Goal: Contribute content: Contribute content

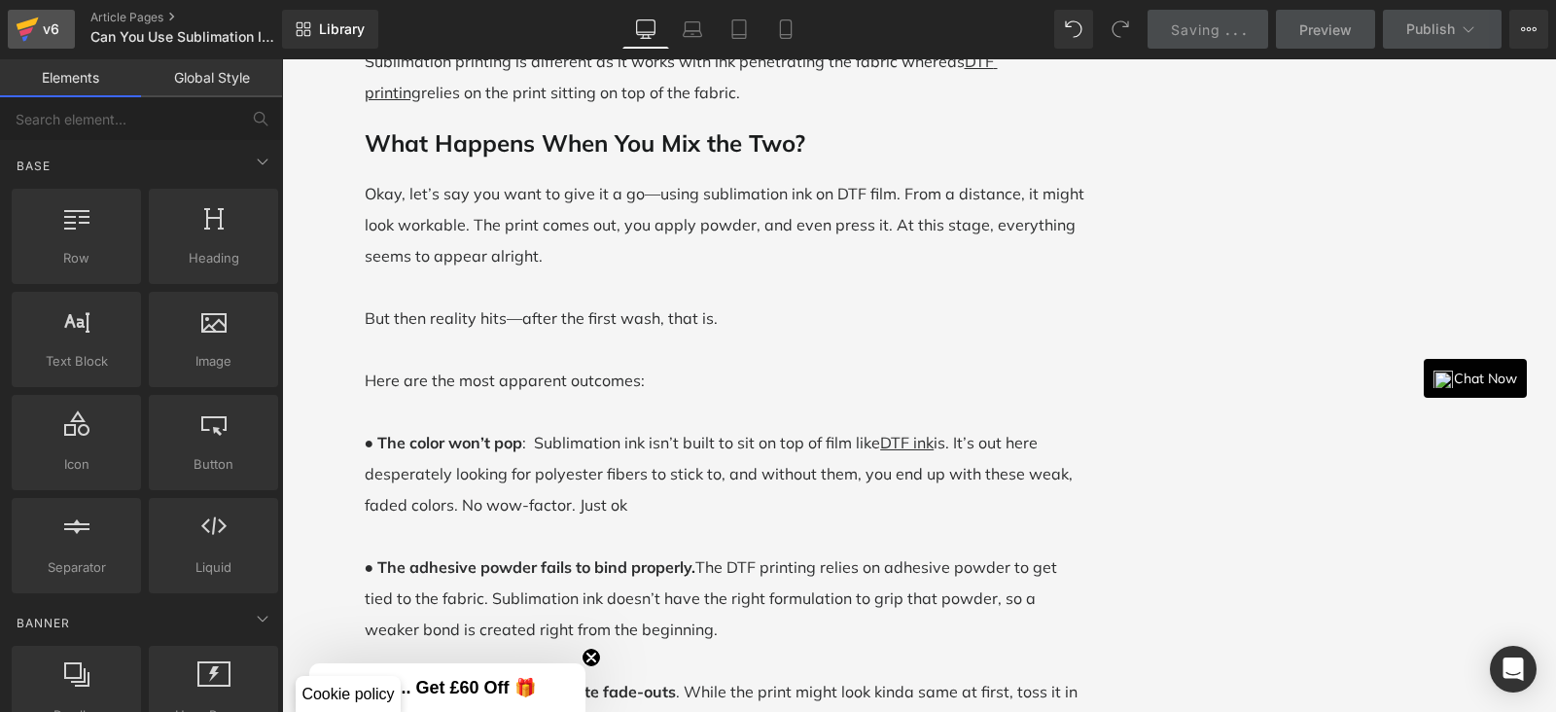
click at [52, 33] on div "v6" at bounding box center [51, 29] width 24 height 25
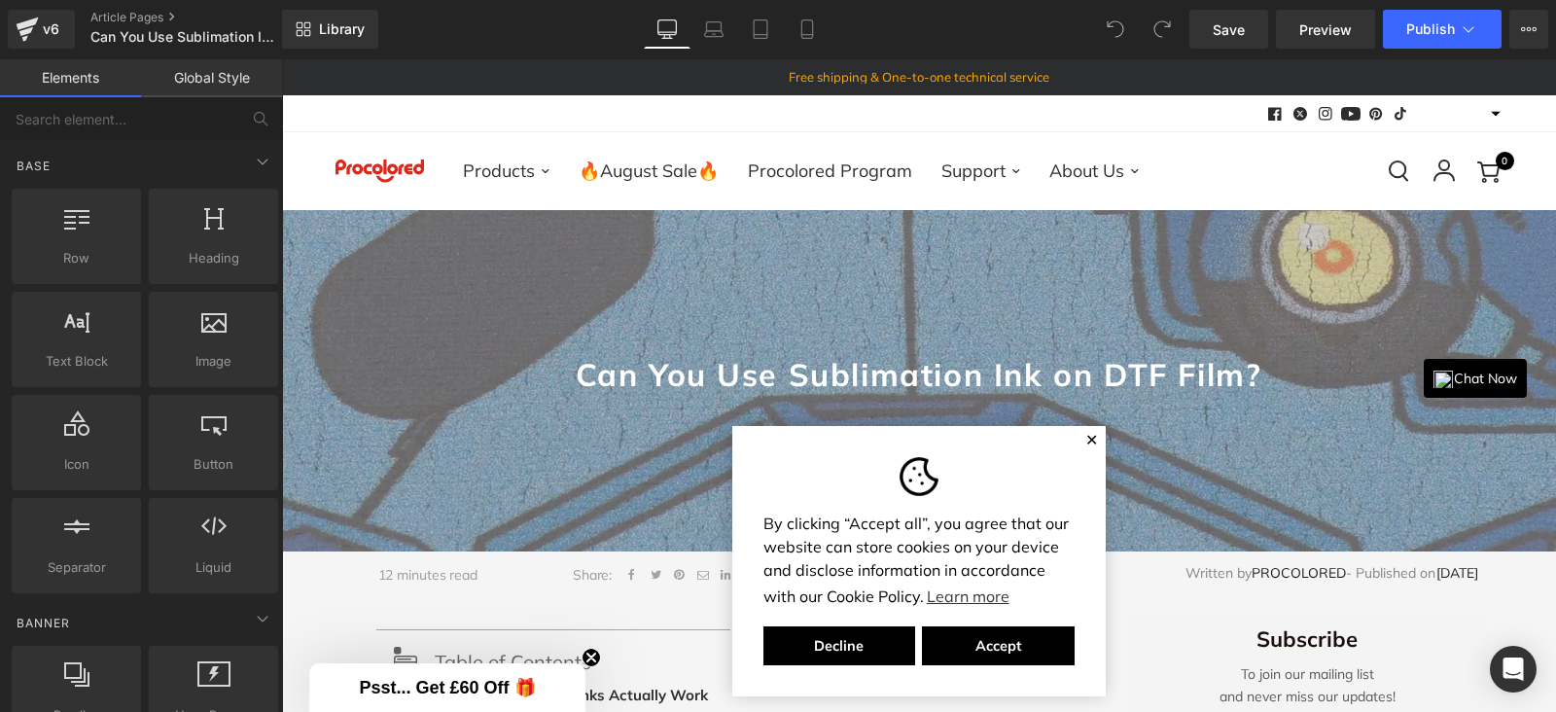
click at [1085, 437] on button "✕" at bounding box center [1091, 440] width 13 height 12
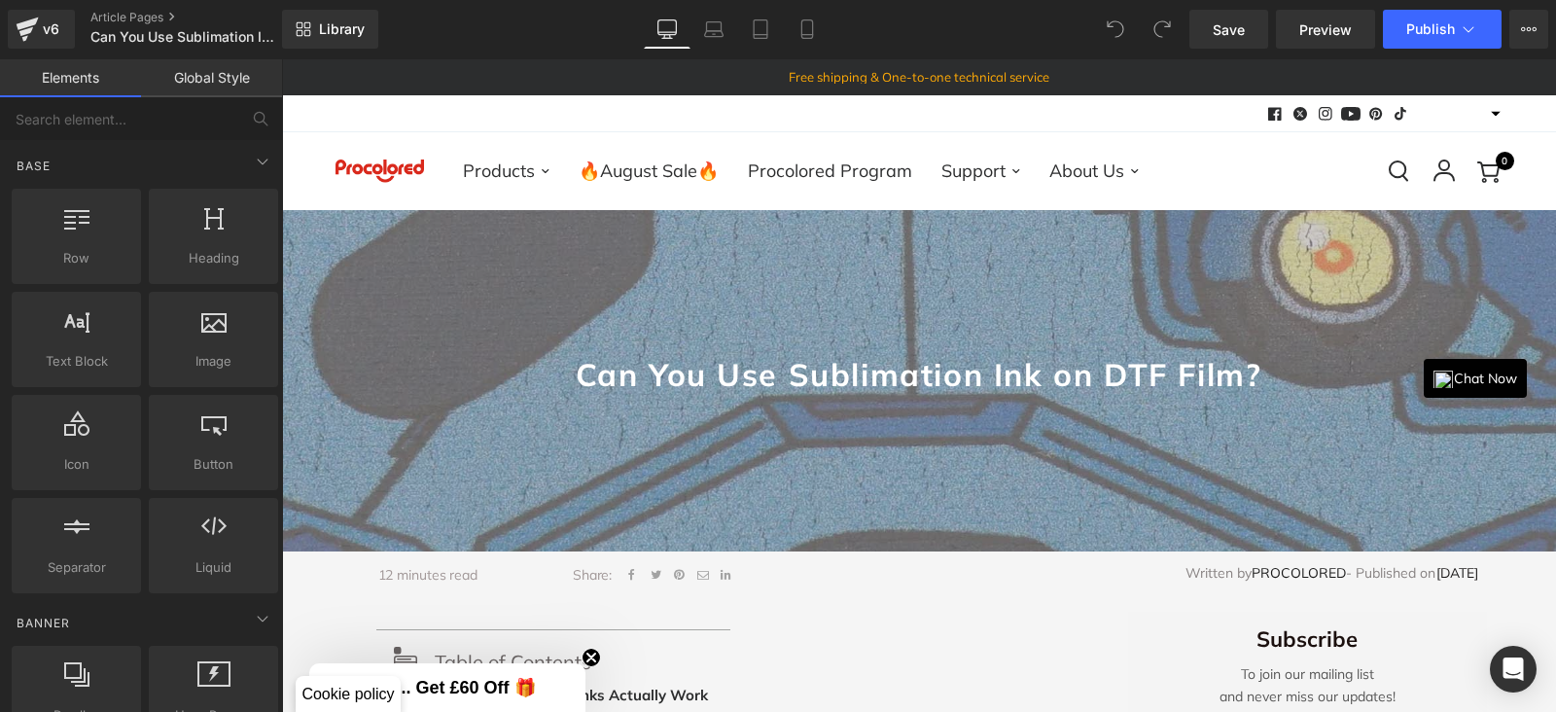
click at [499, 289] on div at bounding box center [918, 380] width 1275 height 340
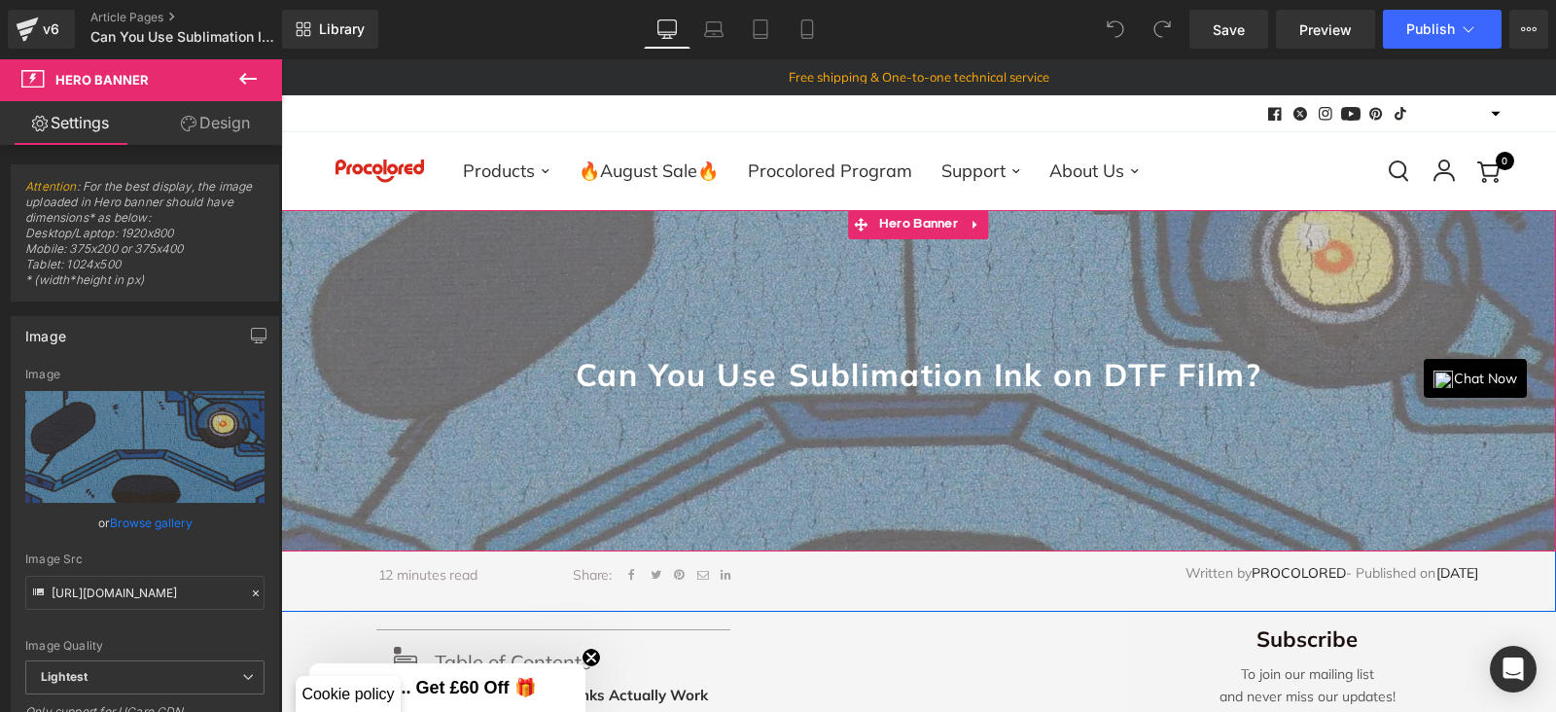
click at [474, 289] on div at bounding box center [918, 380] width 1275 height 340
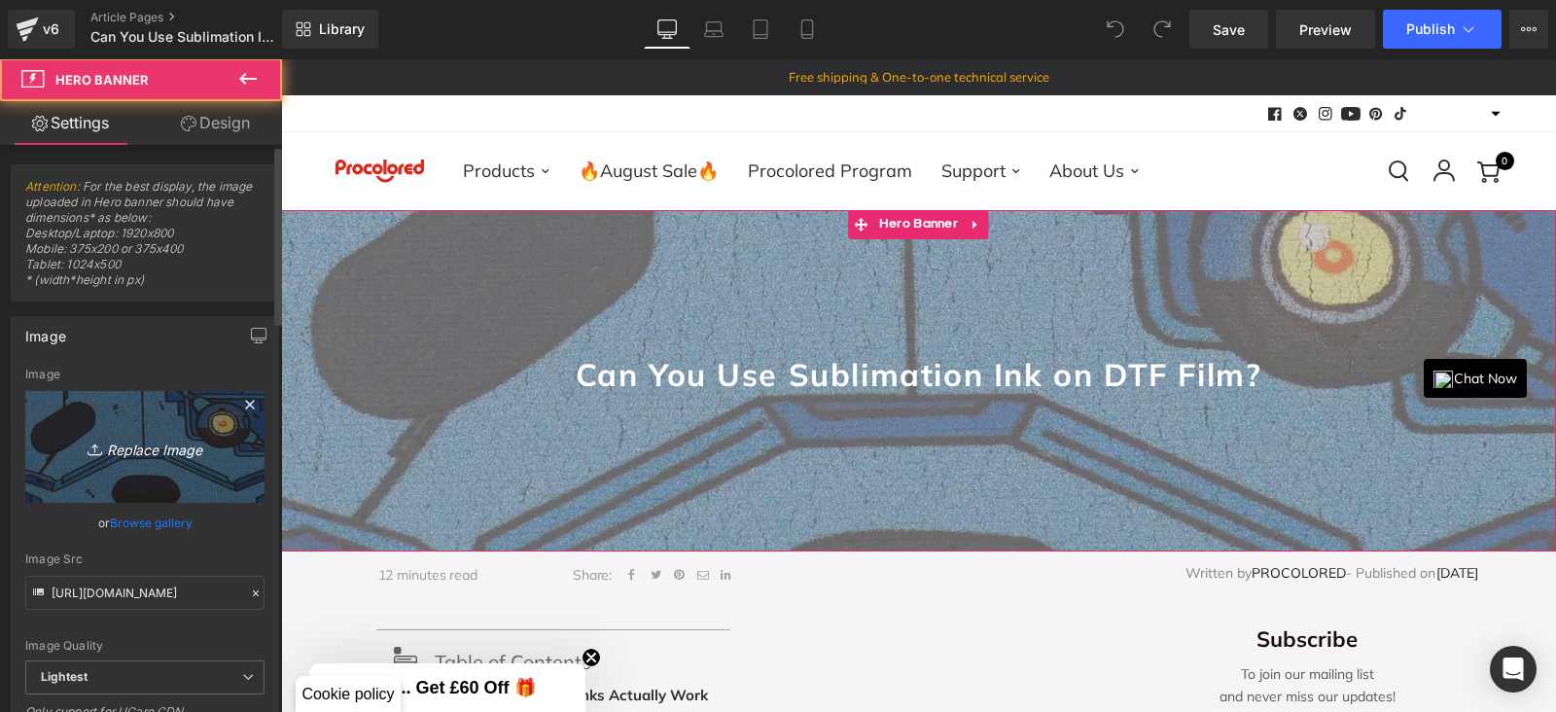
click at [131, 441] on icon "Replace Image" at bounding box center [145, 447] width 156 height 24
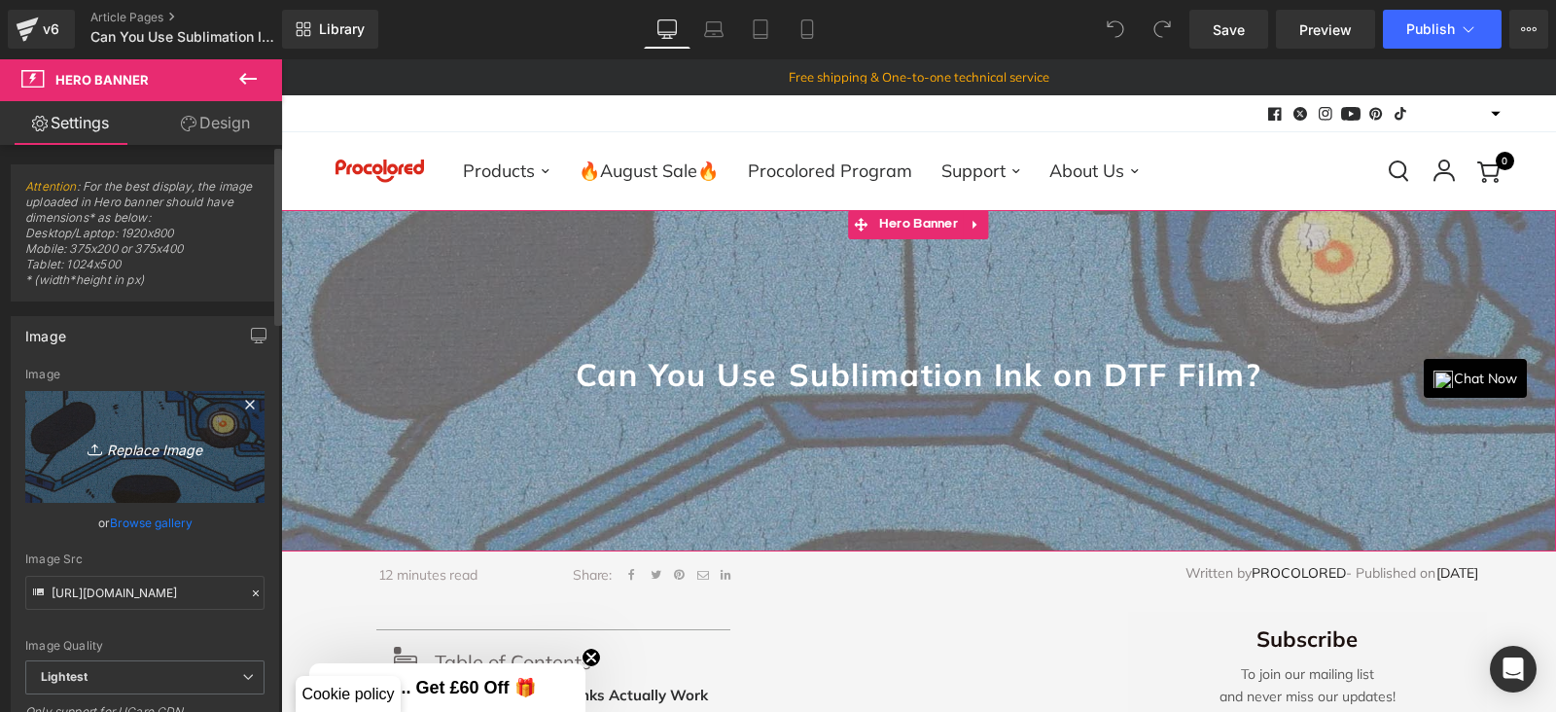
type input "C:\fakepath\DTF PRINTER WORK.jpg"
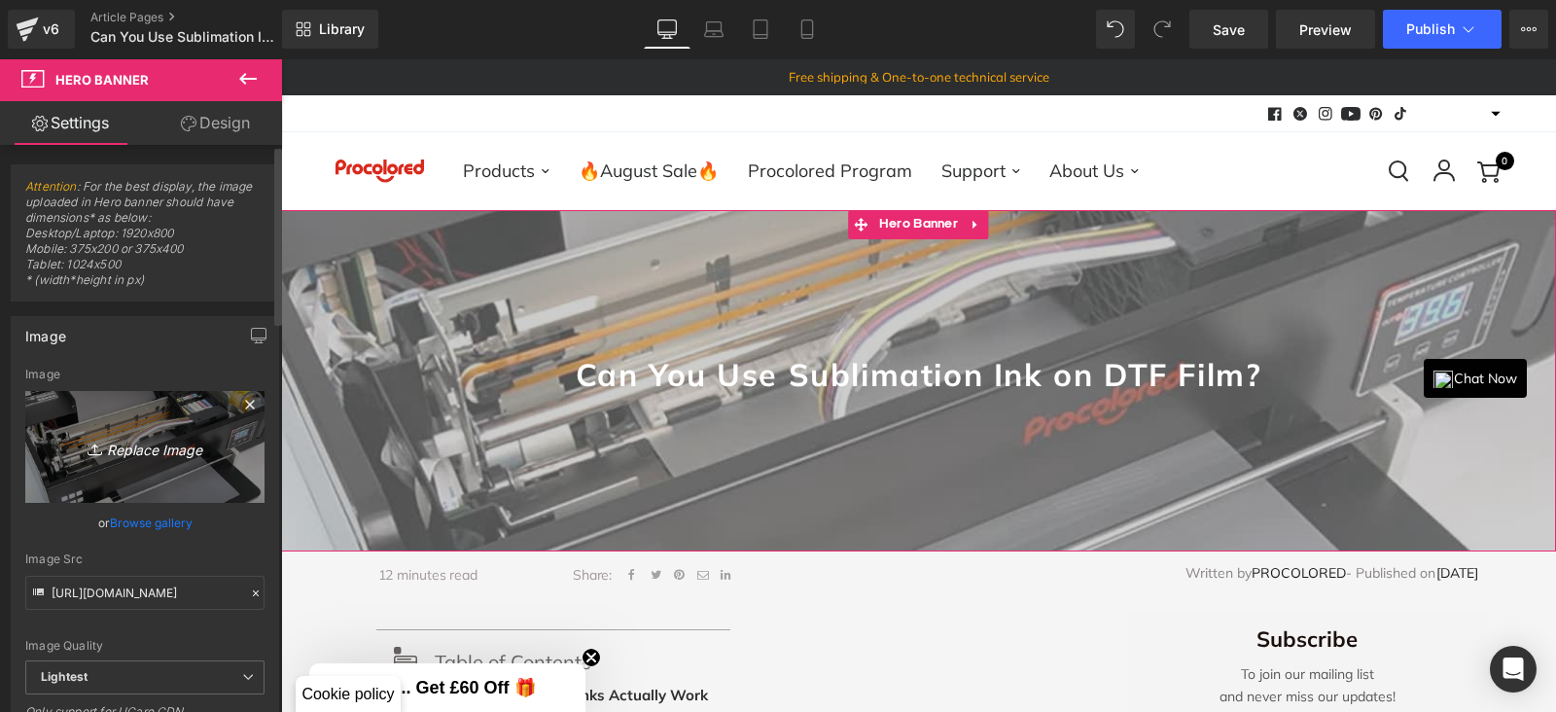
click at [159, 425] on link "Replace Image" at bounding box center [144, 447] width 239 height 112
type input "C:\fakepath\Can You Use Sublimation Ink on DTF Film.png"
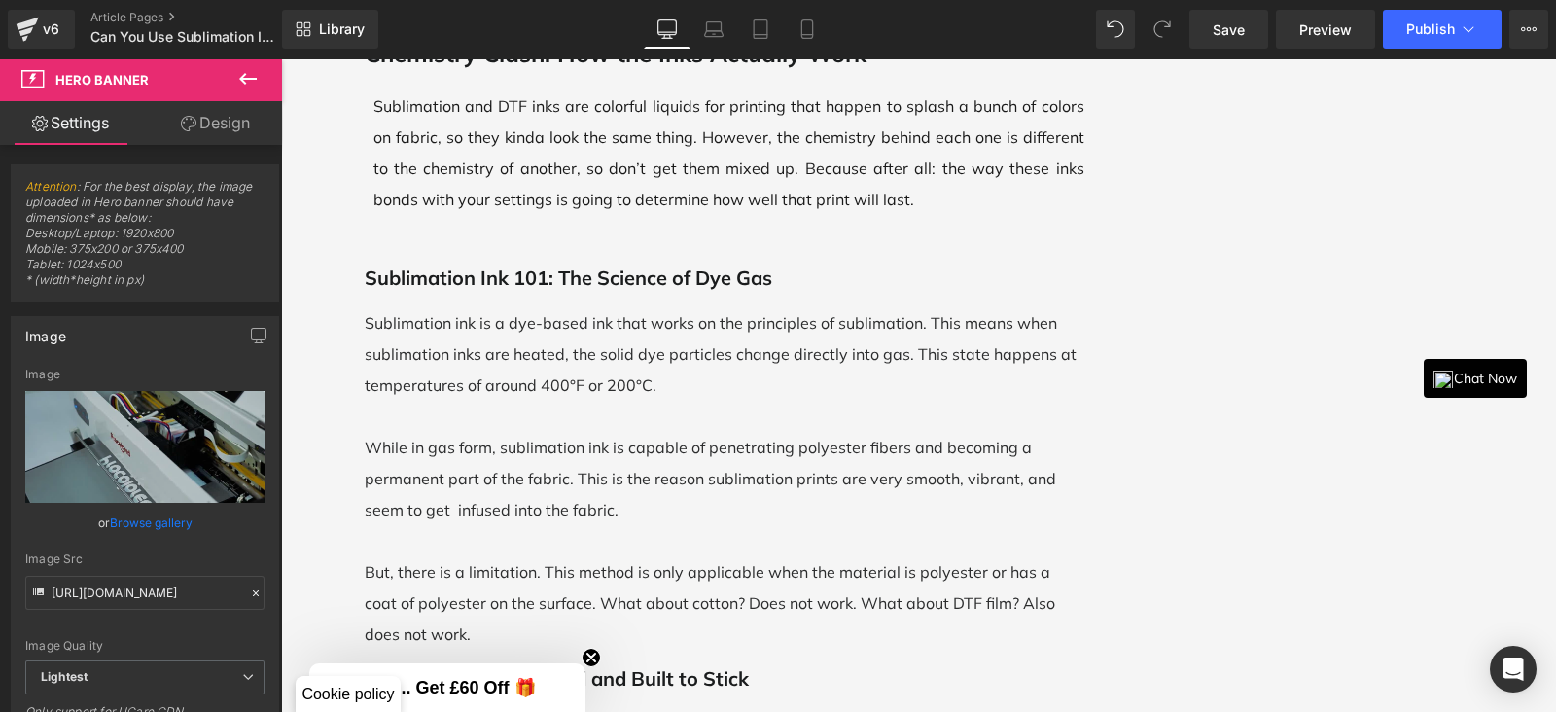
scroll to position [2674, 0]
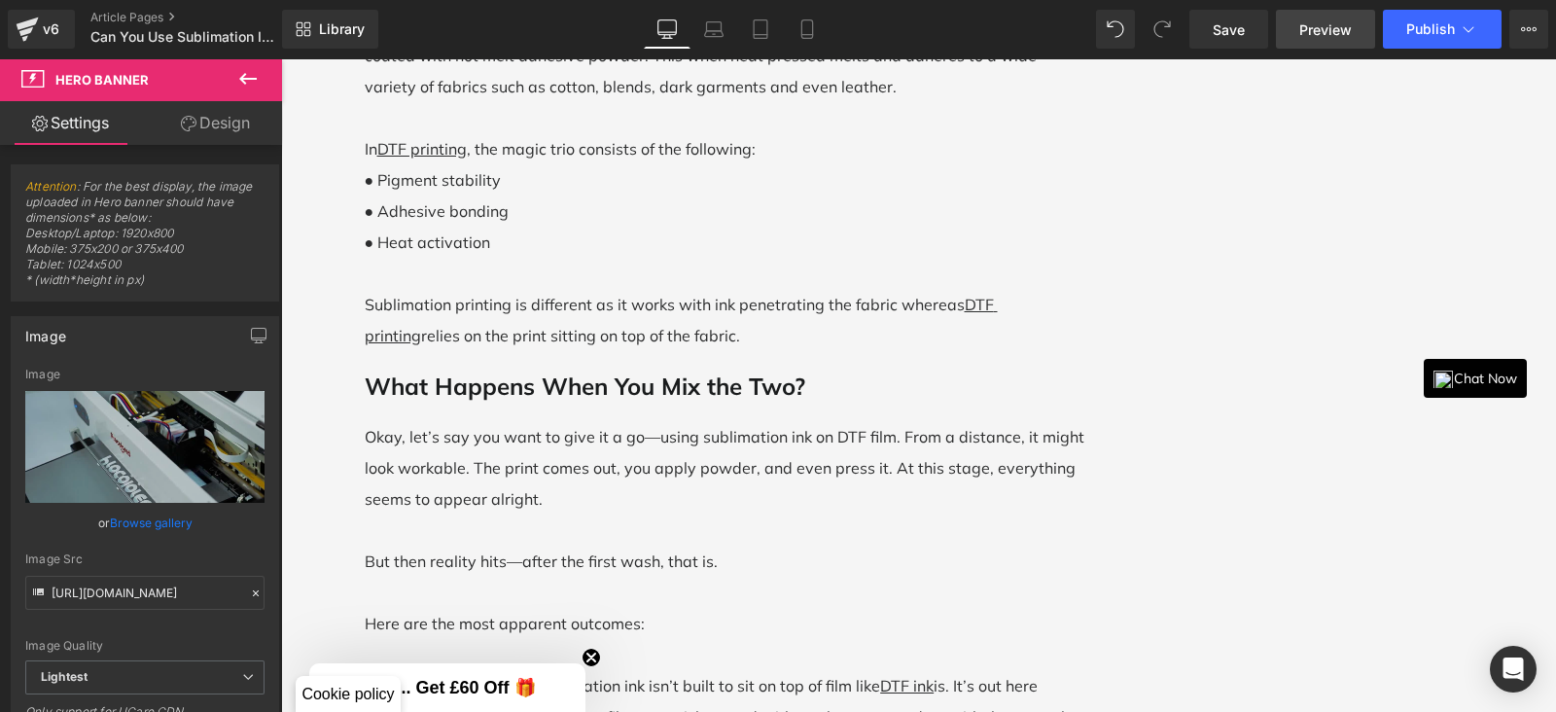
click at [1308, 28] on span "Preview" at bounding box center [1325, 29] width 53 height 20
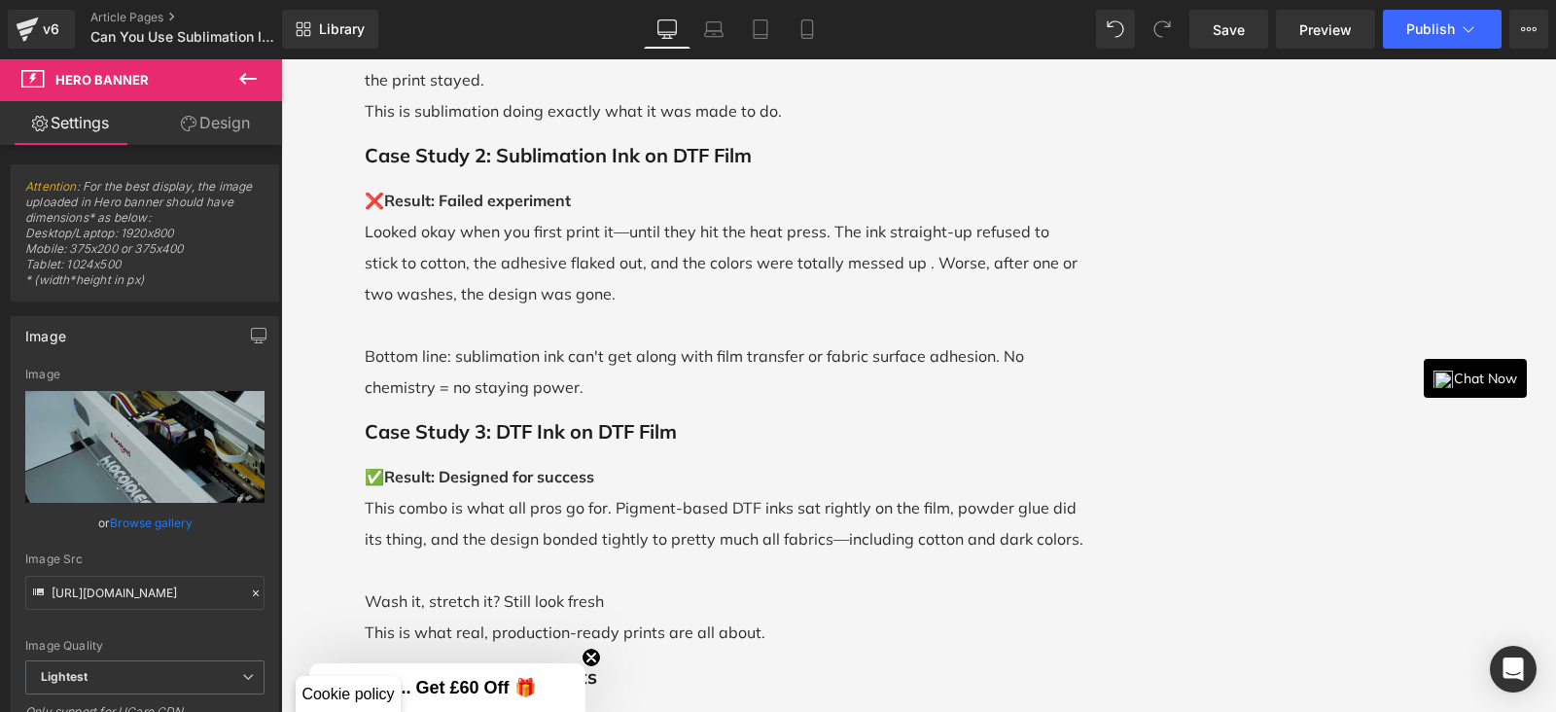
scroll to position [4741, 0]
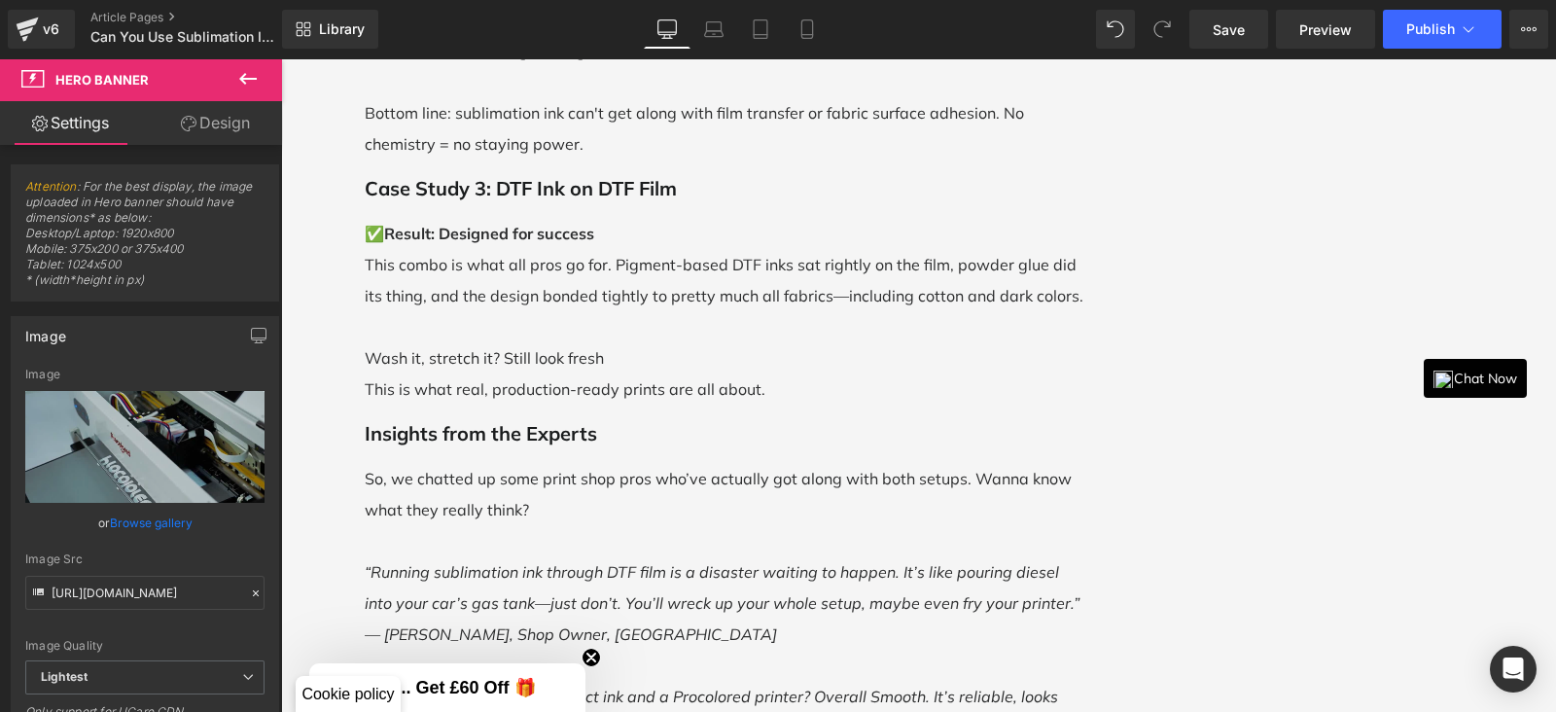
click at [255, 70] on icon at bounding box center [247, 78] width 23 height 23
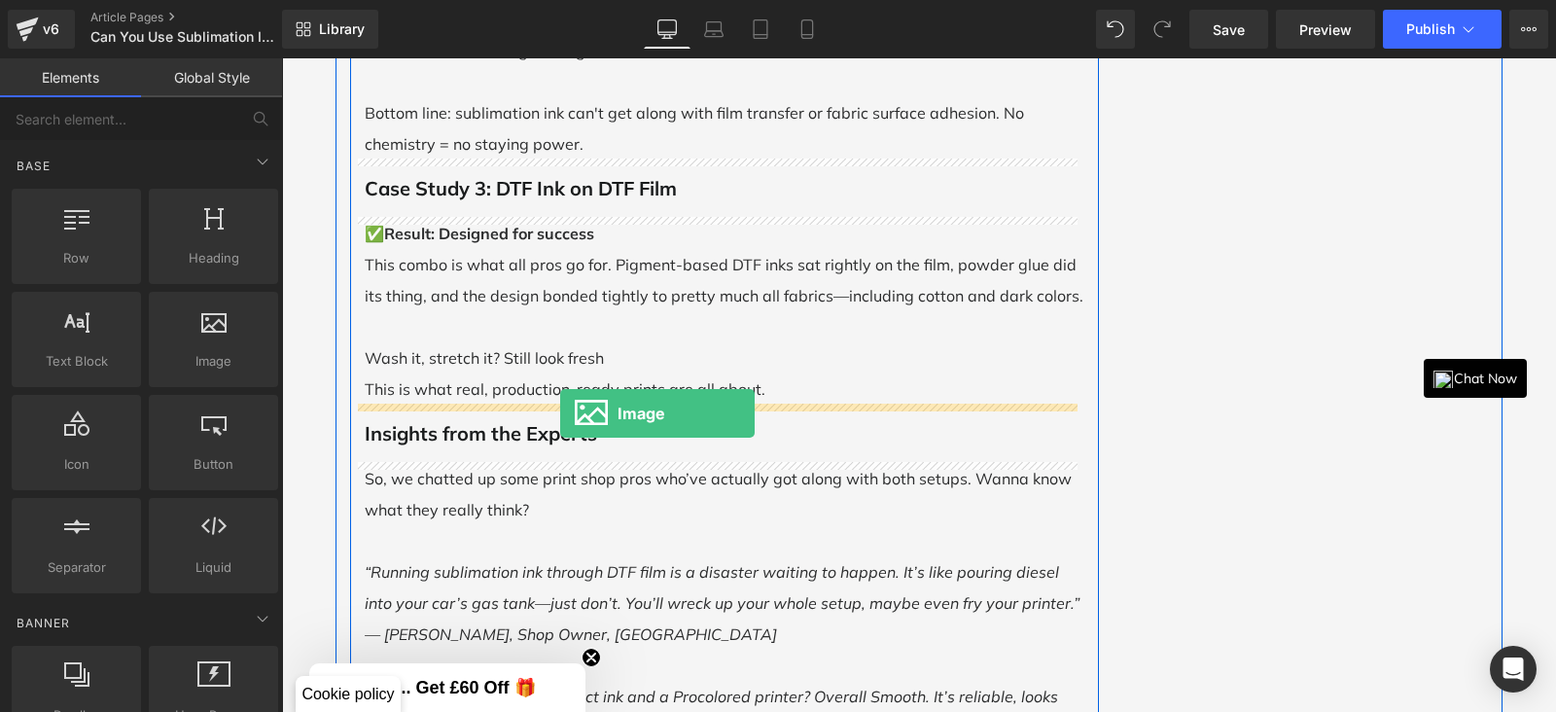
drag, startPoint x: 492, startPoint y: 420, endPoint x: 560, endPoint y: 413, distance: 68.4
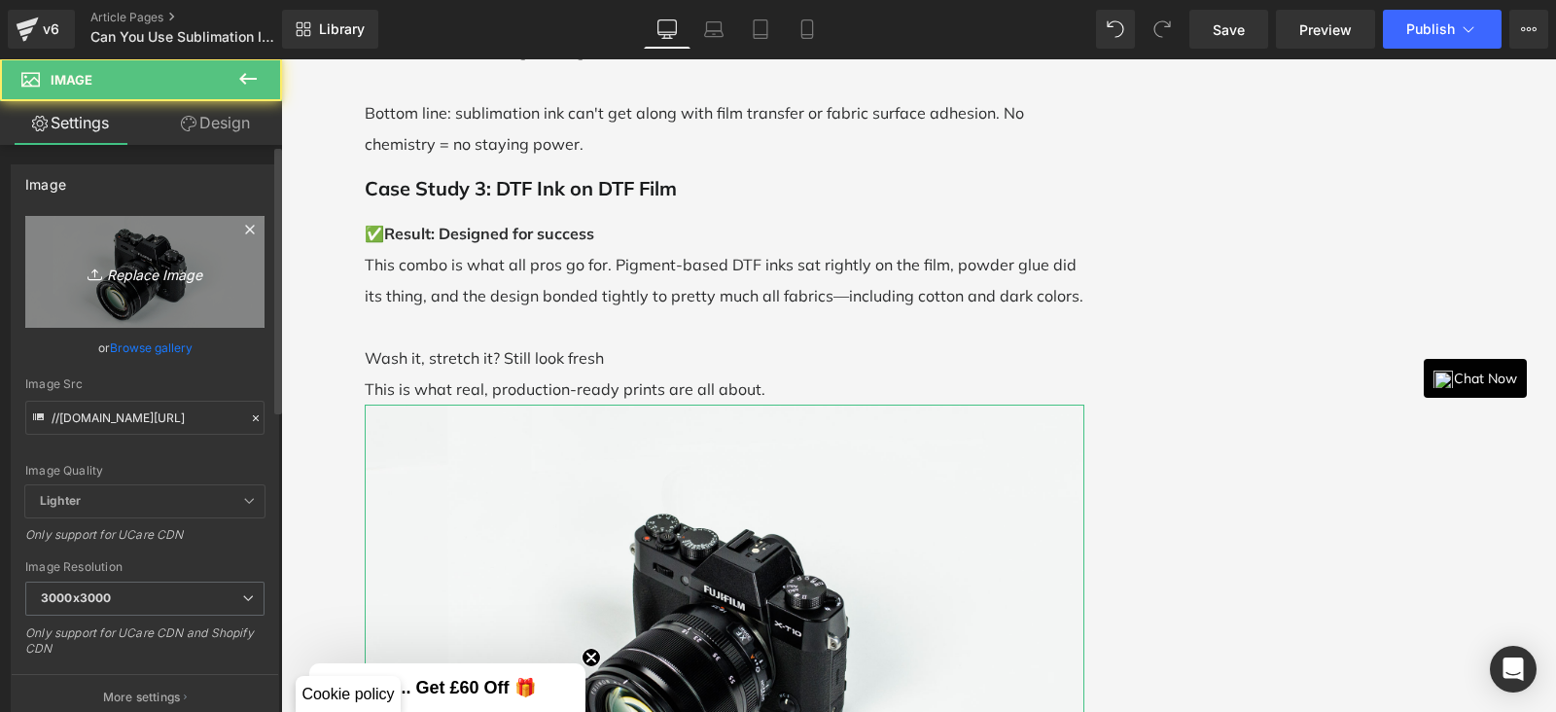
click at [170, 266] on icon "Replace Image" at bounding box center [145, 272] width 156 height 24
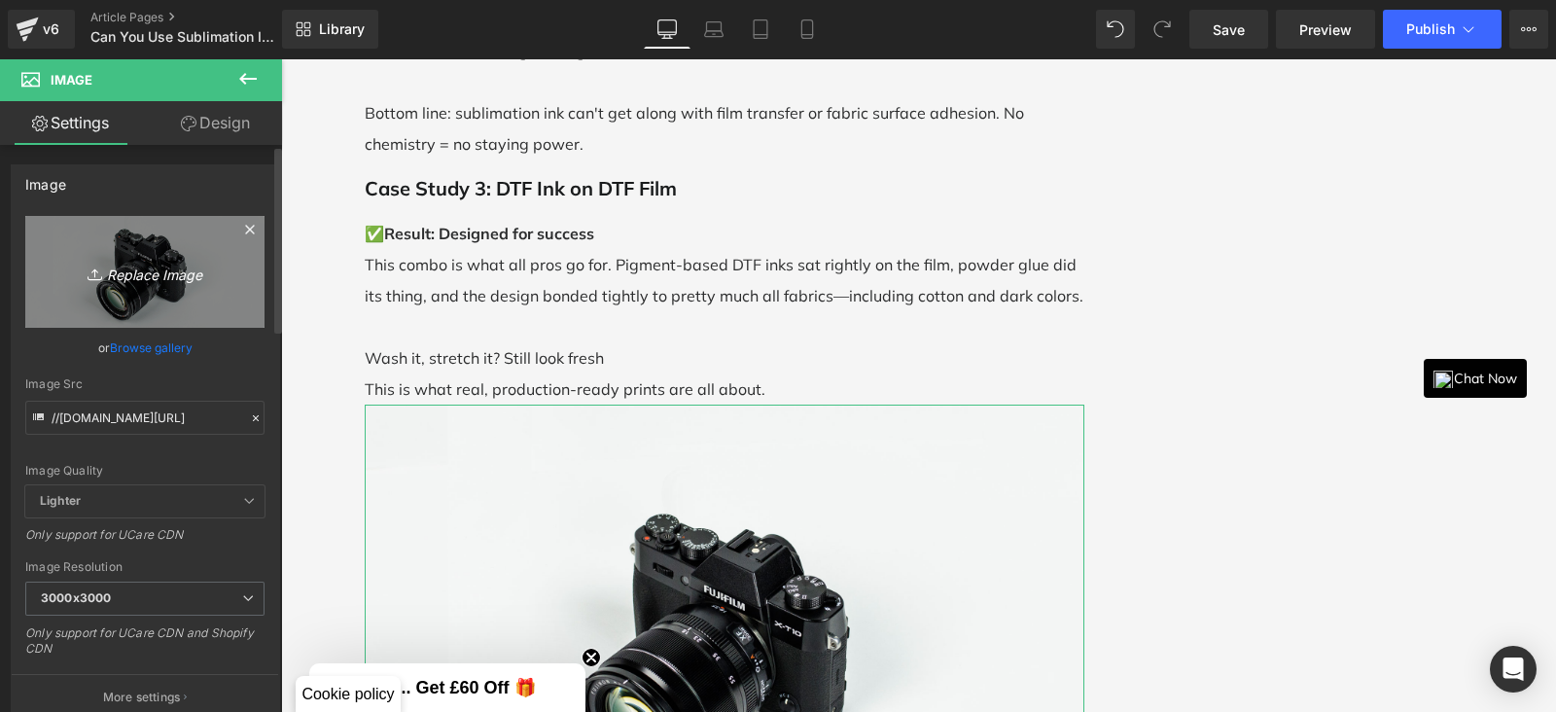
type input "C:\fakepath\DTF INK FILM.jpg"
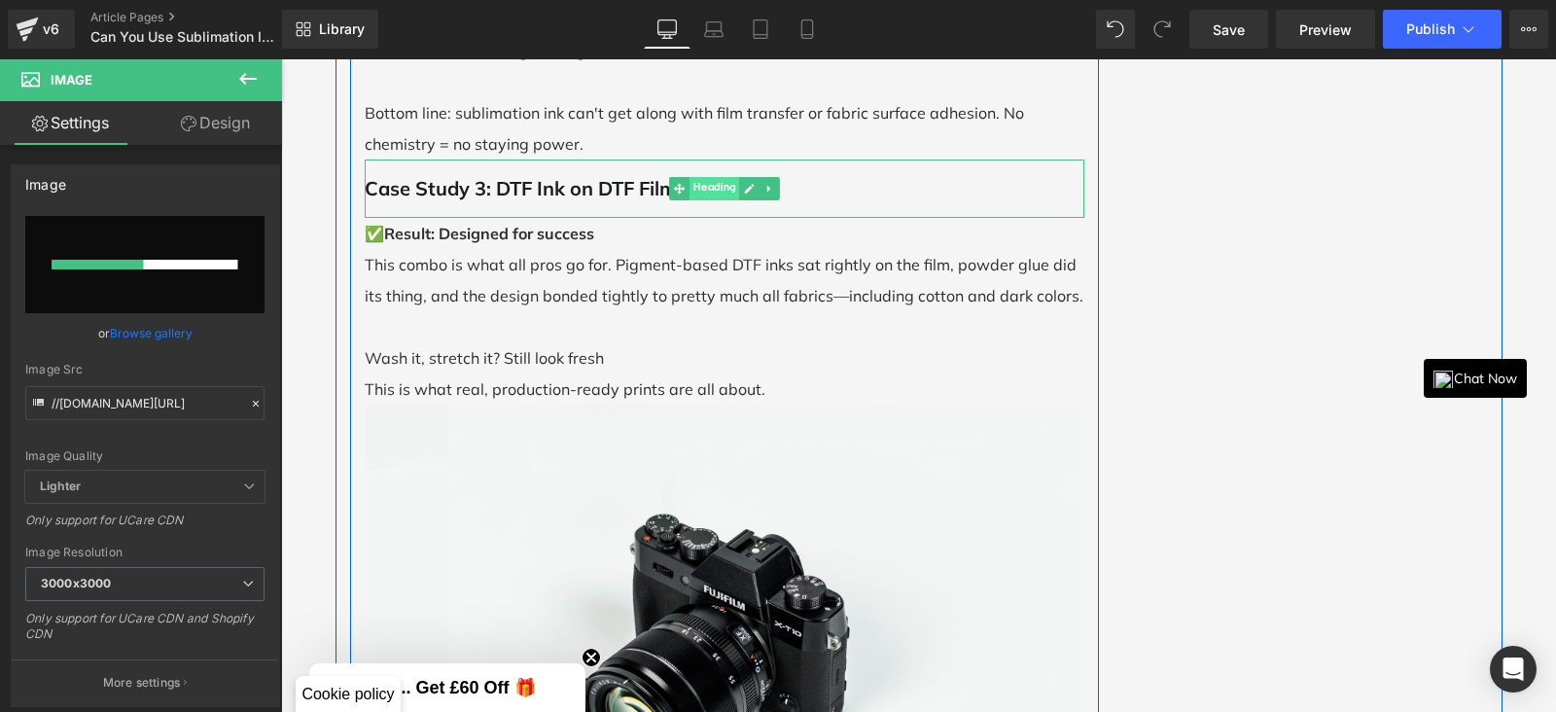
click at [689, 183] on span "Heading" at bounding box center [714, 188] width 50 height 23
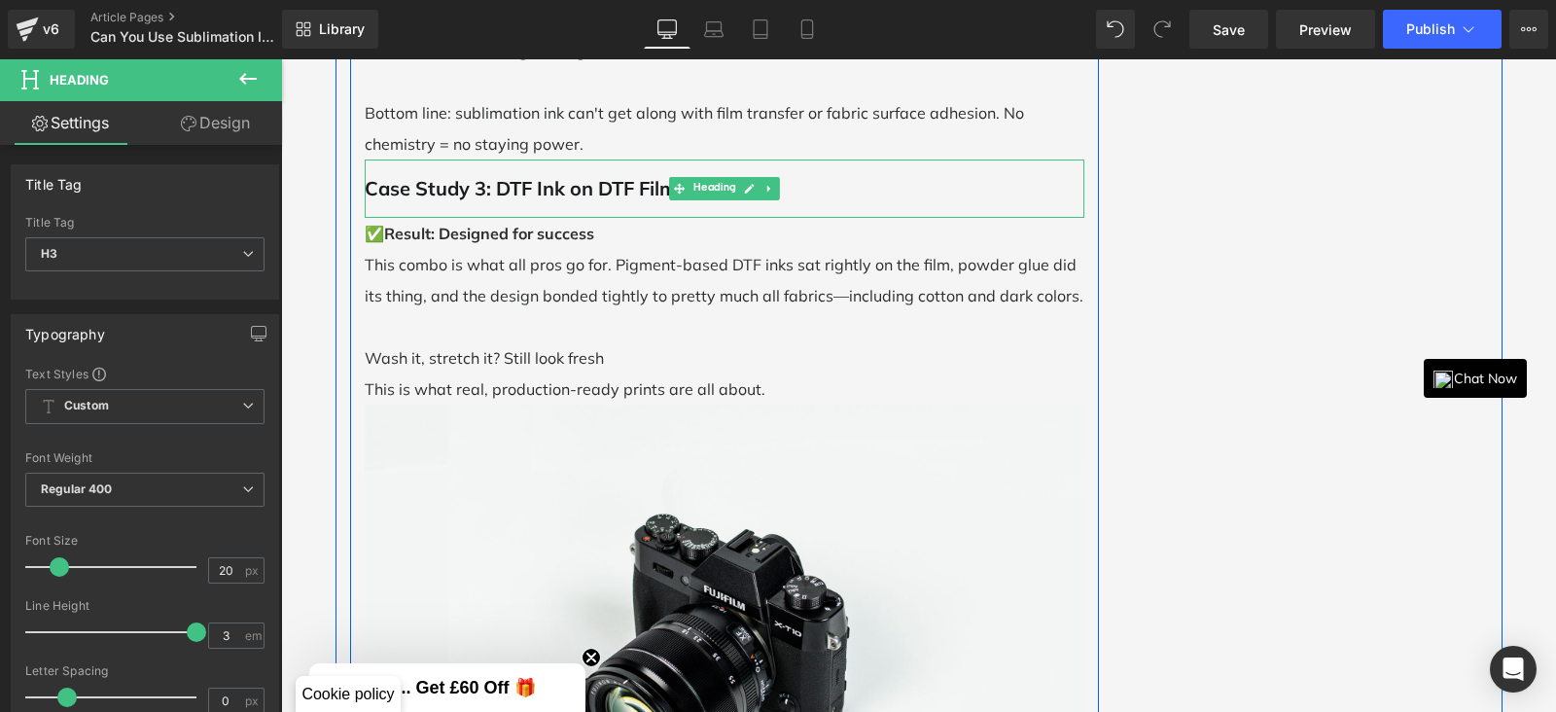
click at [584, 189] on b "Case Study 3: DTF Ink on DTF Film" at bounding box center [521, 188] width 312 height 24
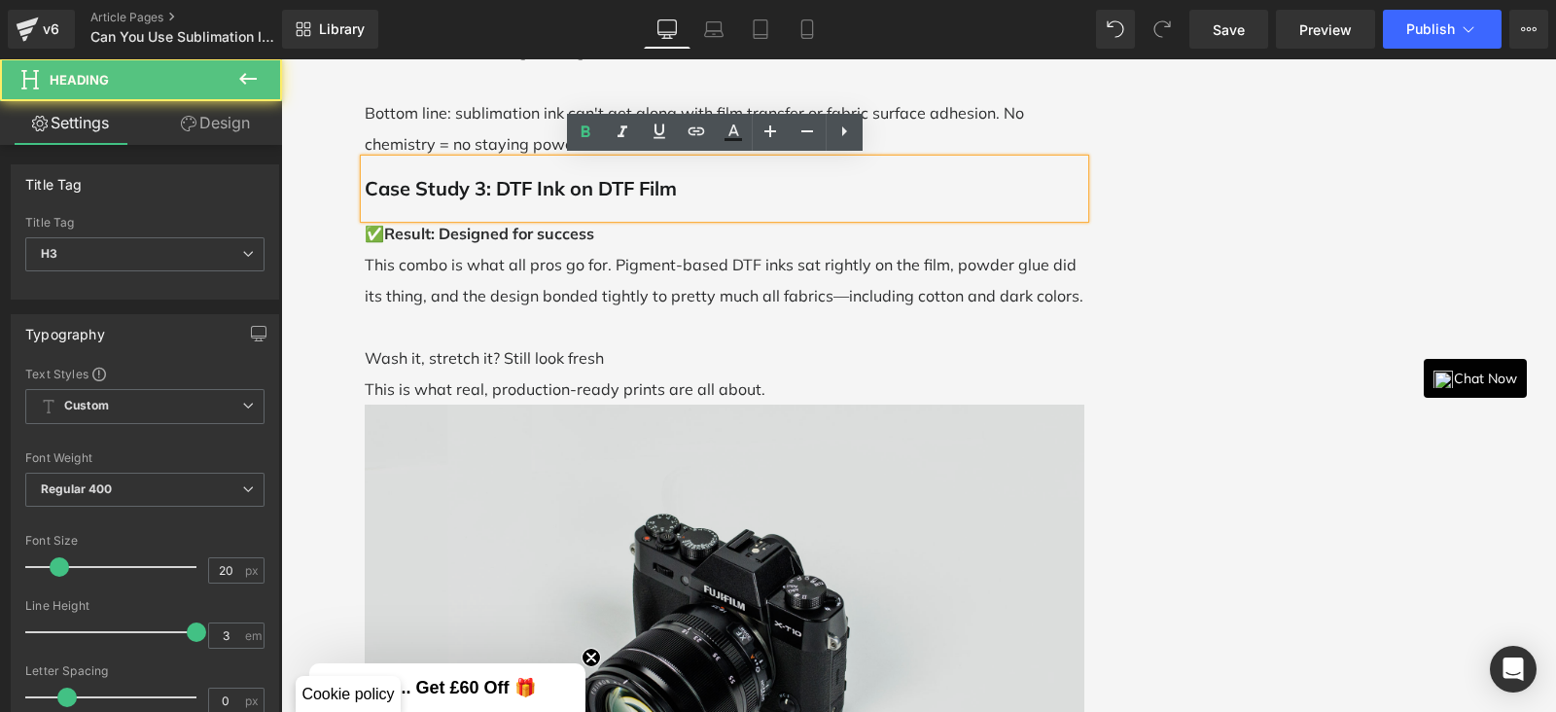
click at [694, 453] on img at bounding box center [725, 643] width 720 height 477
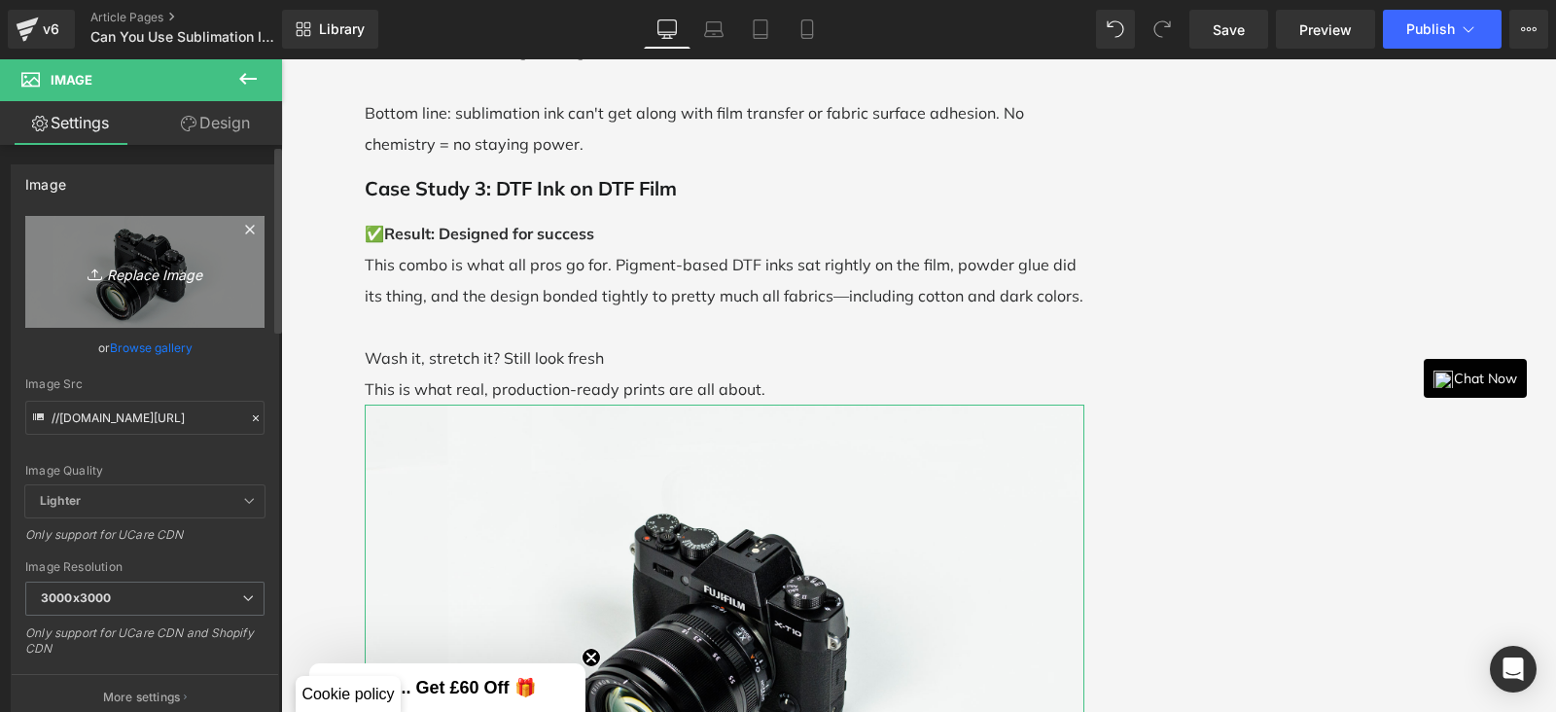
click at [128, 297] on link "Replace Image" at bounding box center [144, 272] width 239 height 112
type input "C:\fakepath\DTF INK FILM.jpg"
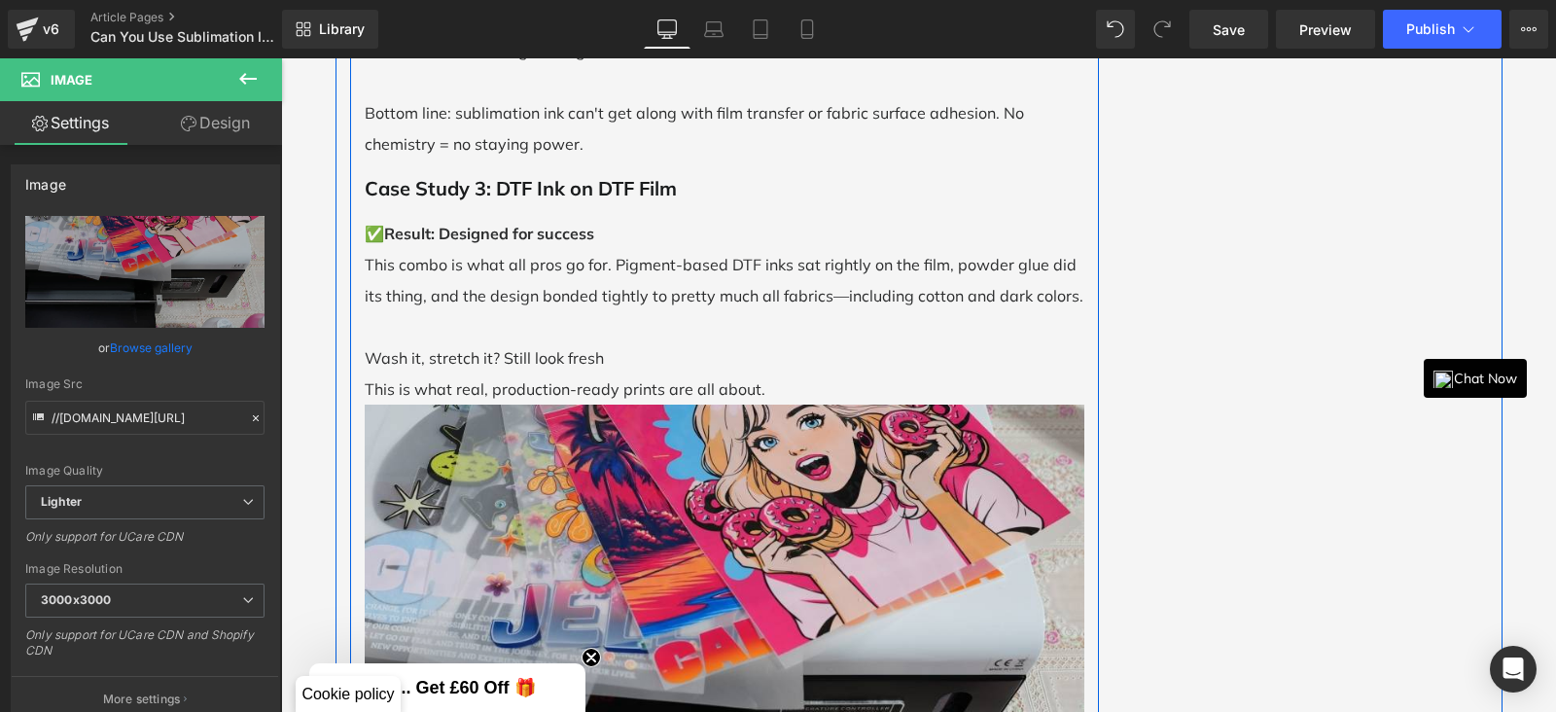
click at [689, 185] on span "Heading" at bounding box center [714, 188] width 50 height 23
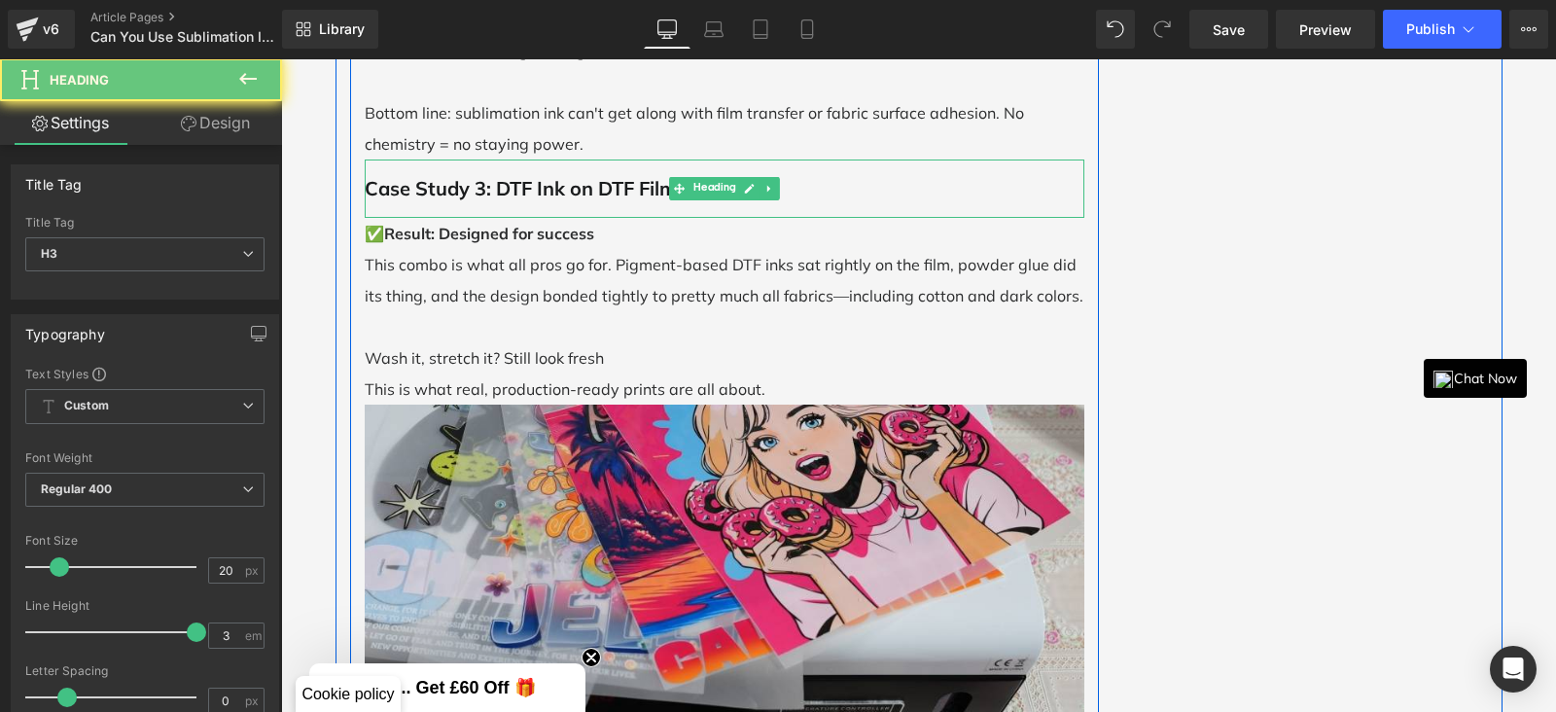
click at [575, 195] on b "Case Study 3: DTF Ink on DTF Film" at bounding box center [521, 188] width 312 height 24
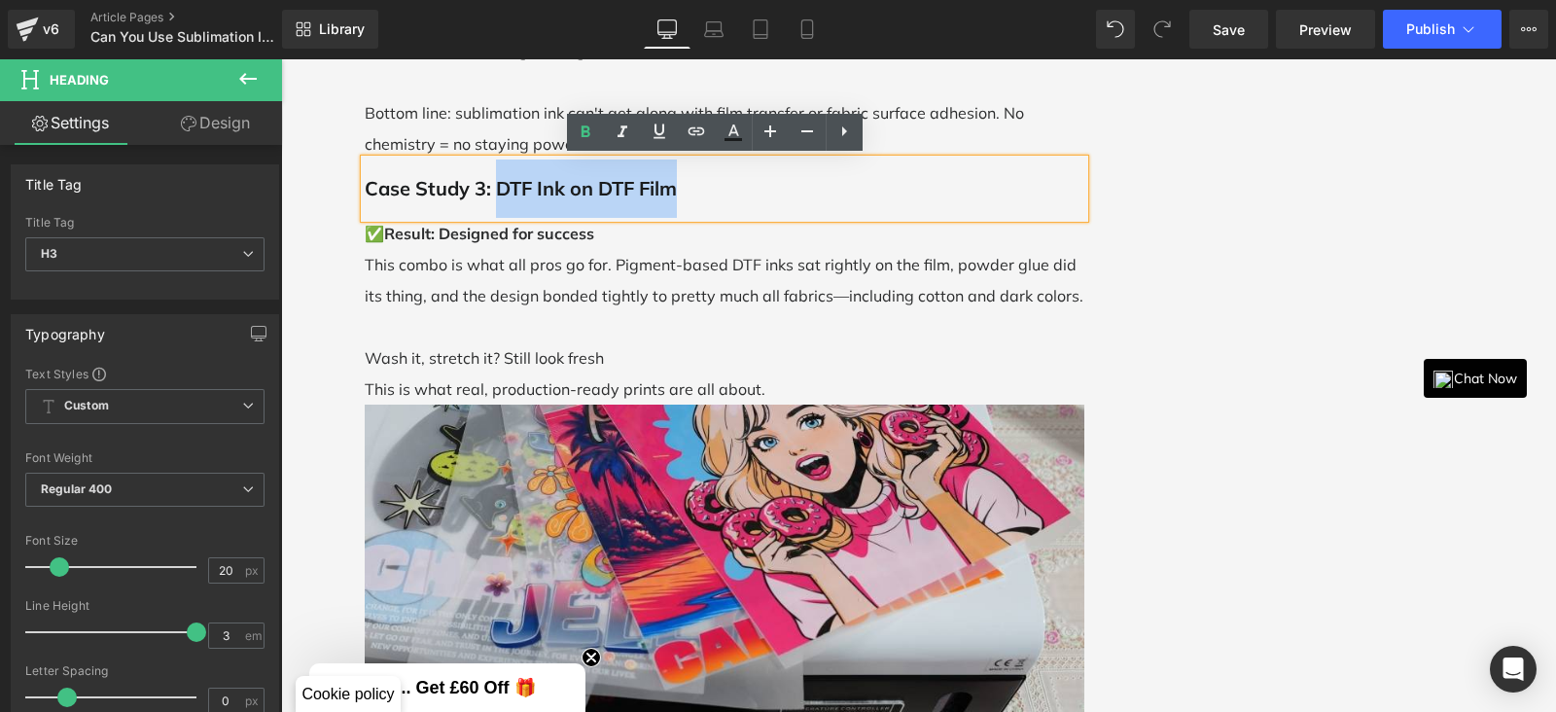
drag, startPoint x: 707, startPoint y: 192, endPoint x: 489, endPoint y: 187, distance: 217.9
click at [489, 187] on h3 "Case Study 3: DTF Ink on DTF Film" at bounding box center [725, 188] width 720 height 58
copy b "DTF Ink on DTF Film"
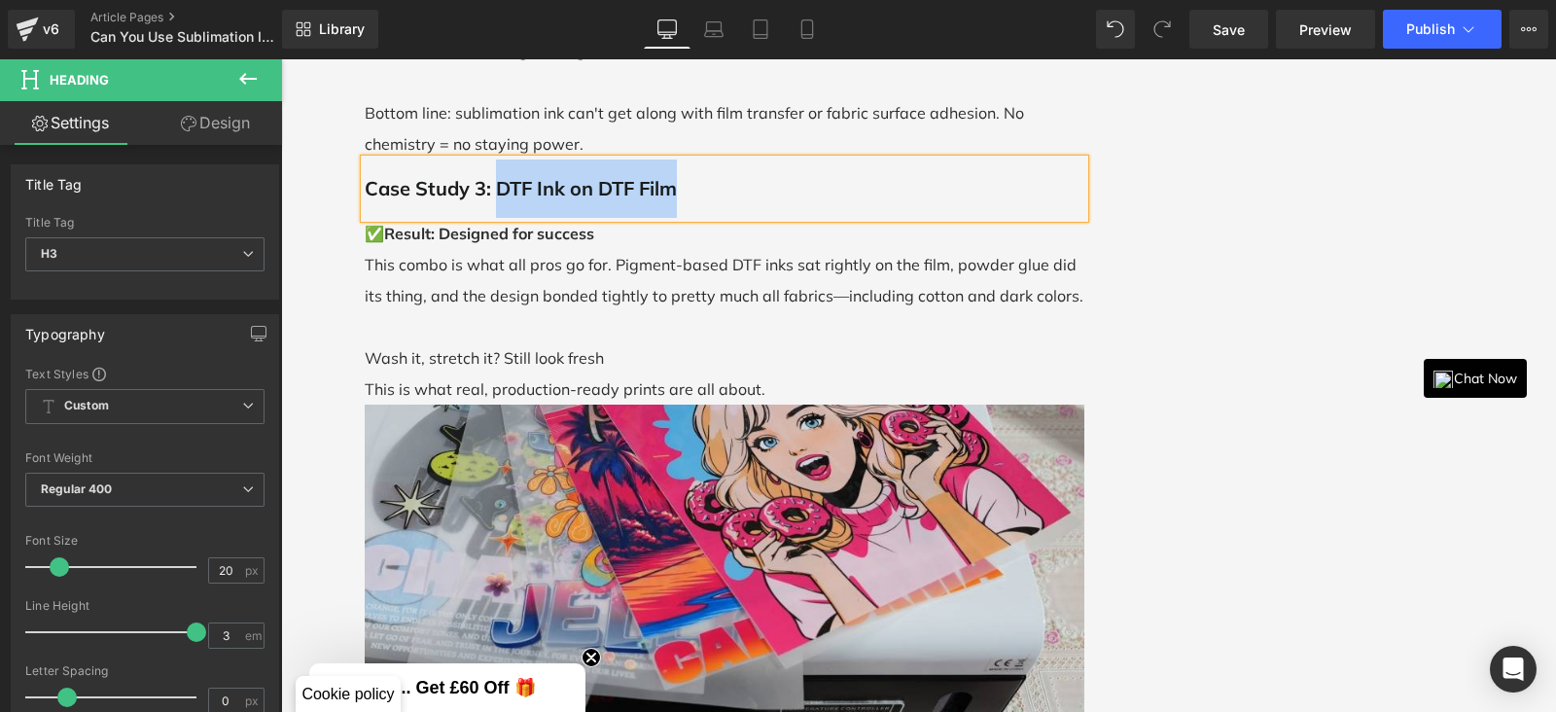
scroll to position [5349, 0]
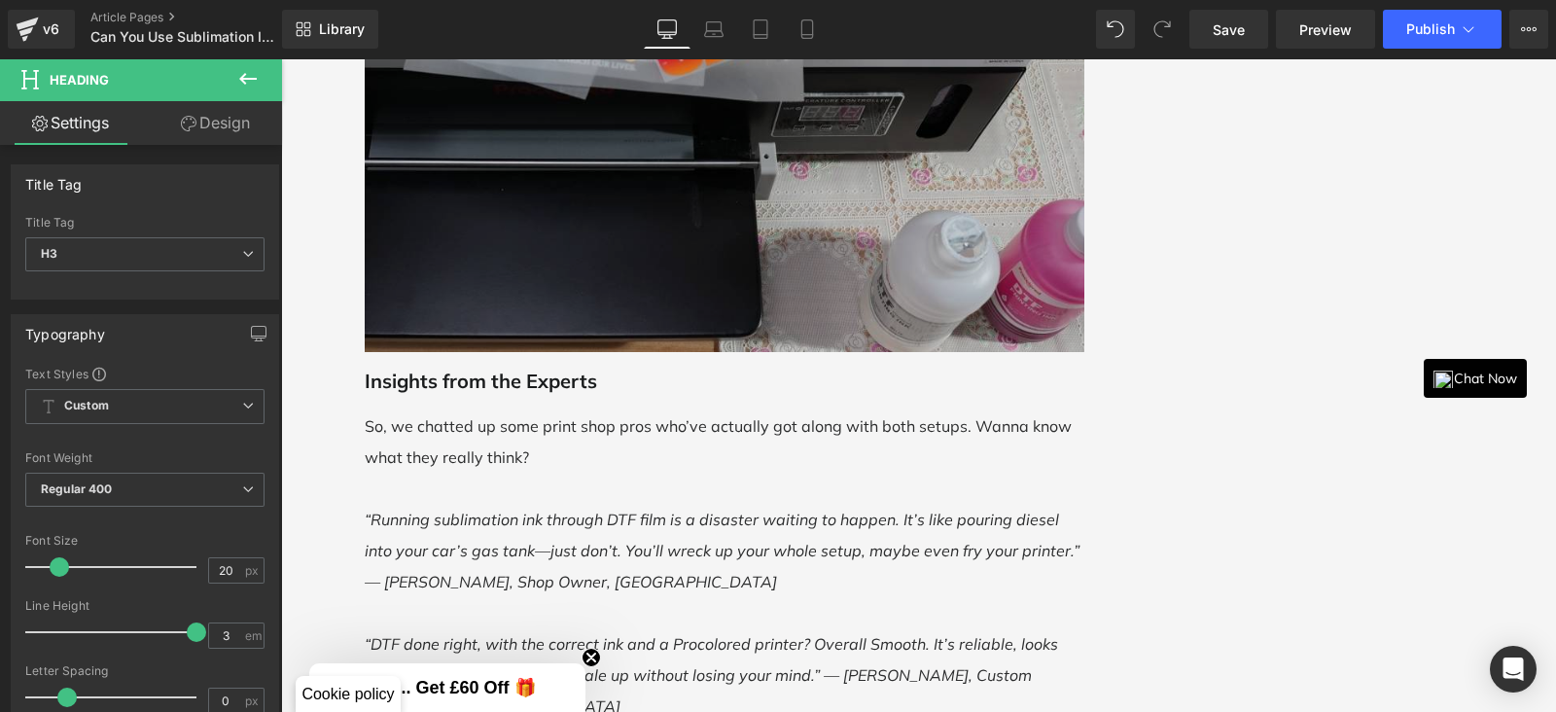
click at [617, 252] on img at bounding box center [725, 74] width 720 height 555
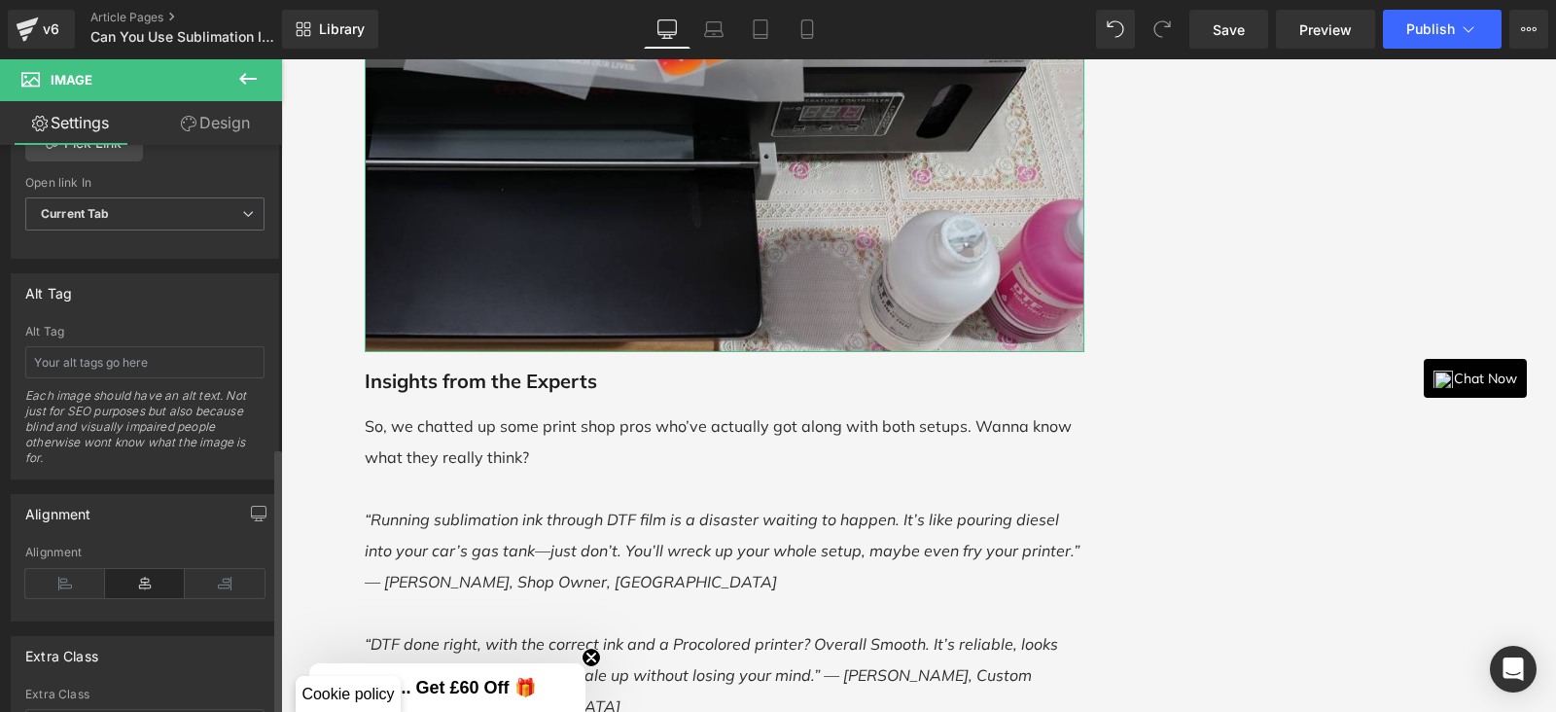
scroll to position [912, 0]
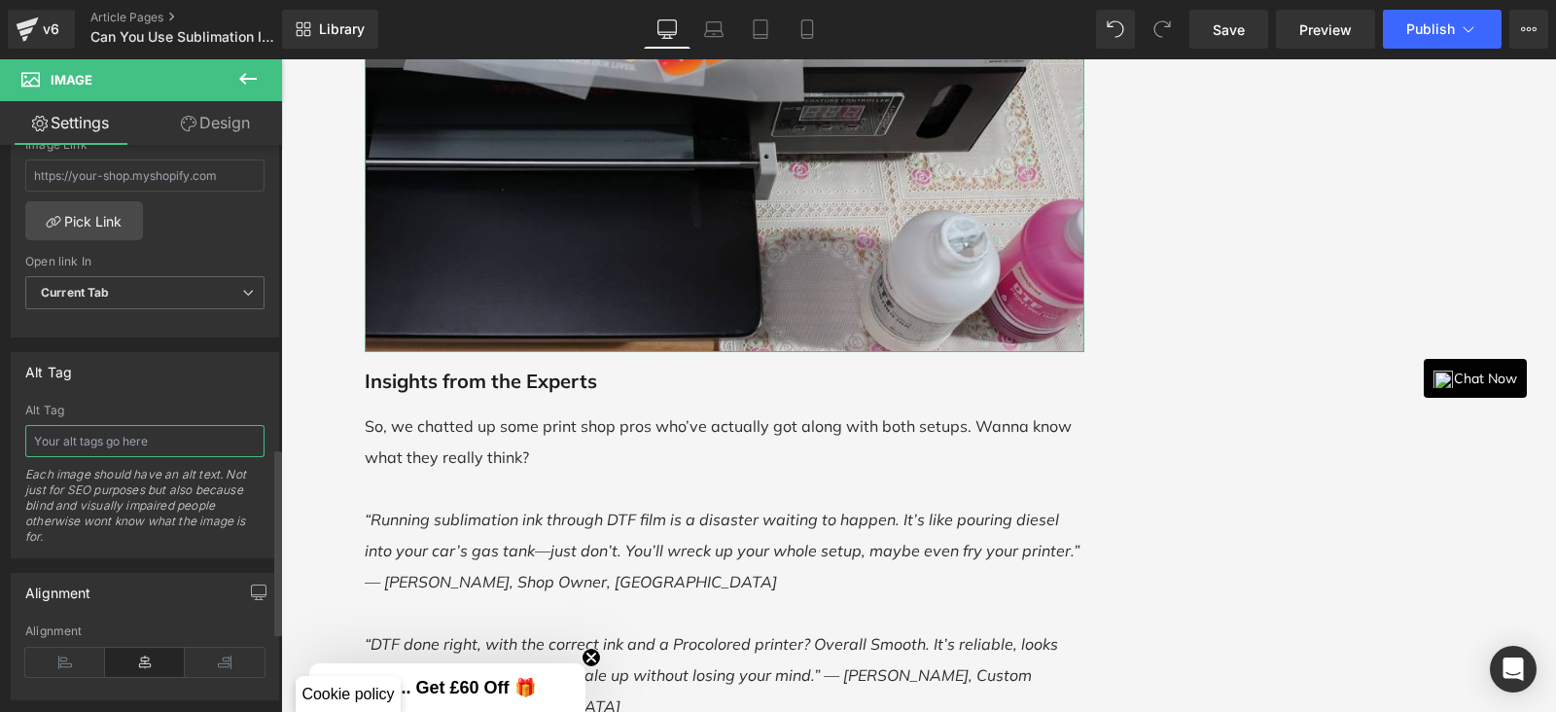
click at [89, 425] on input "text" at bounding box center [144, 441] width 239 height 32
click at [104, 436] on input "text" at bounding box center [144, 441] width 239 height 32
paste input "DTF Ink on DTF Film"
type input "DTF Ink on DTF Film"
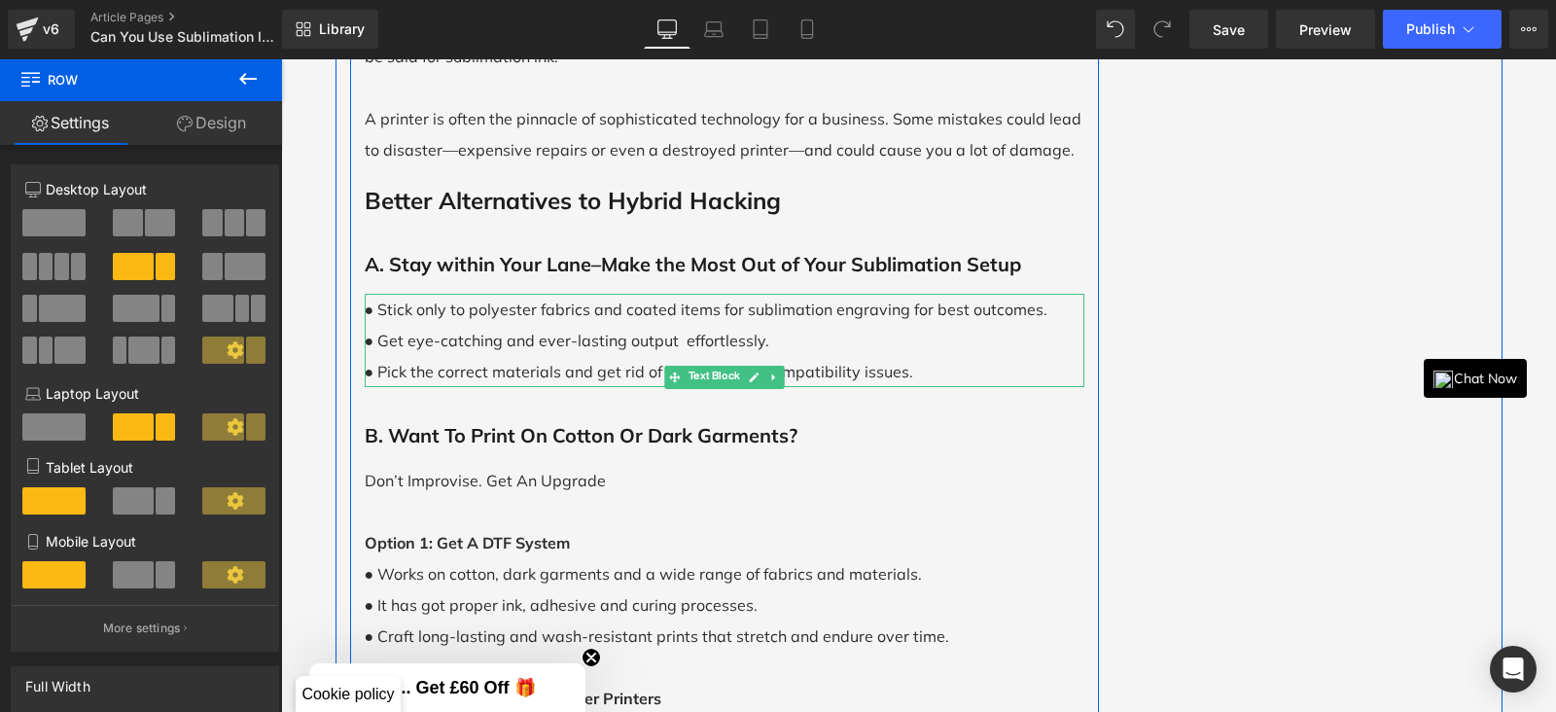
scroll to position [7293, 0]
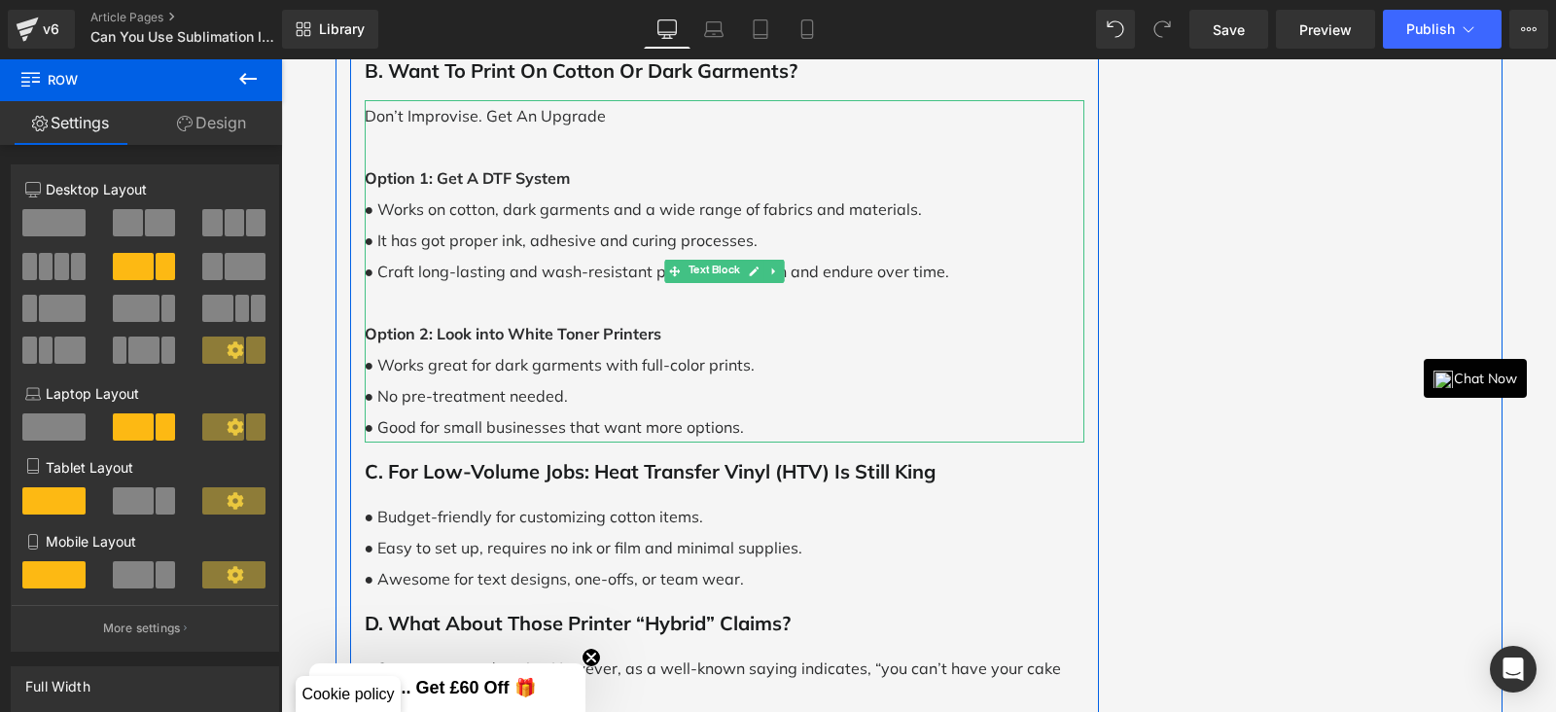
click at [542, 352] on div "● Works great for dark garments with full-color prints." at bounding box center [725, 364] width 720 height 31
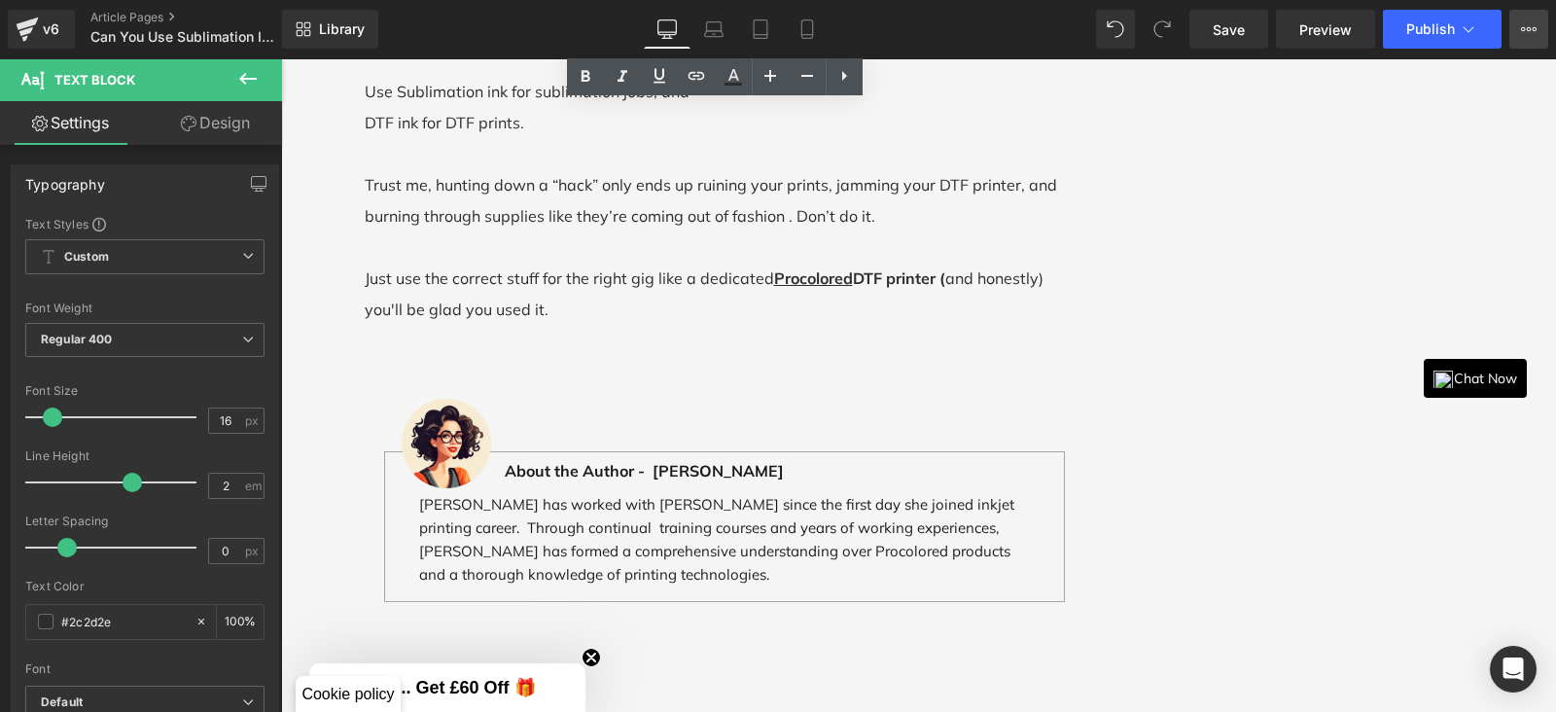
scroll to position [8023, 0]
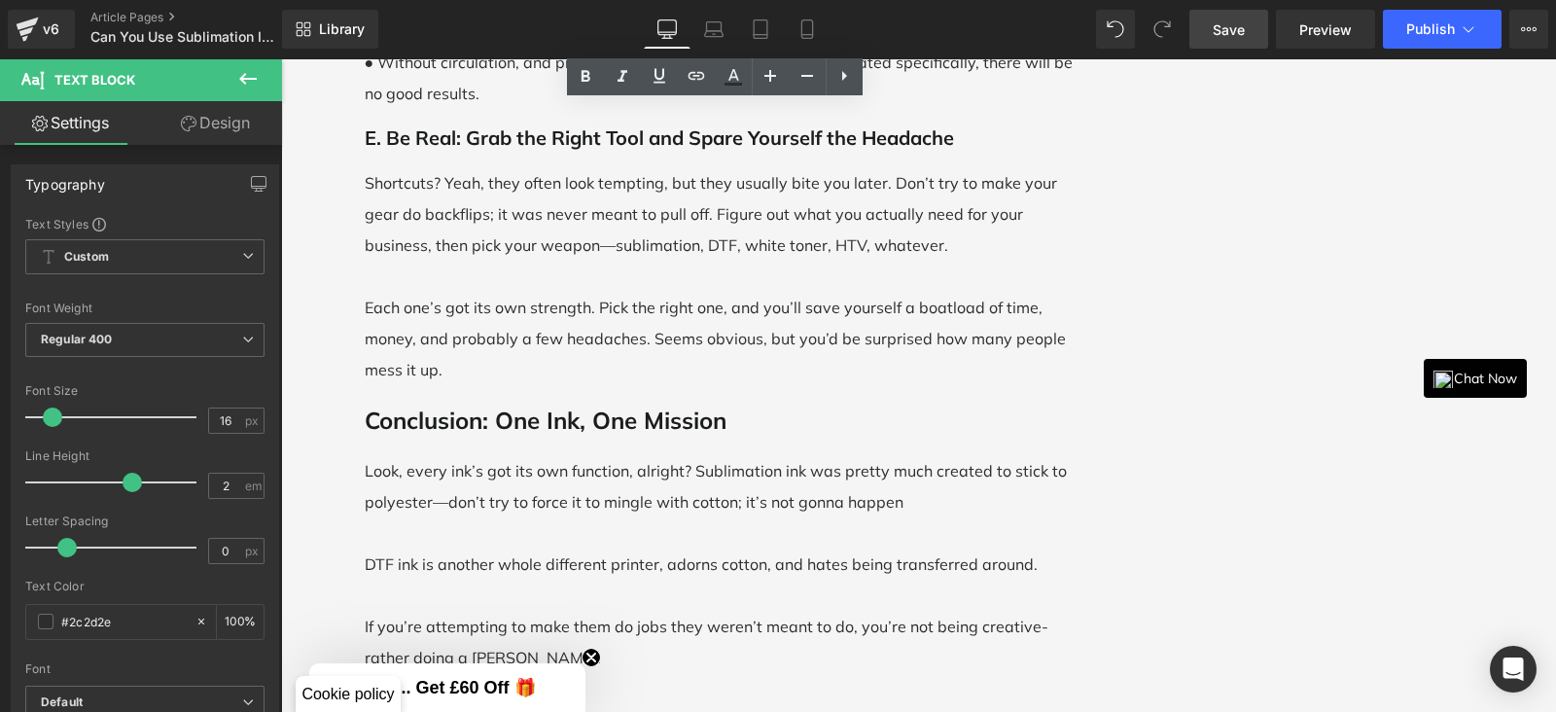
click at [1229, 32] on span "Save" at bounding box center [1229, 29] width 32 height 20
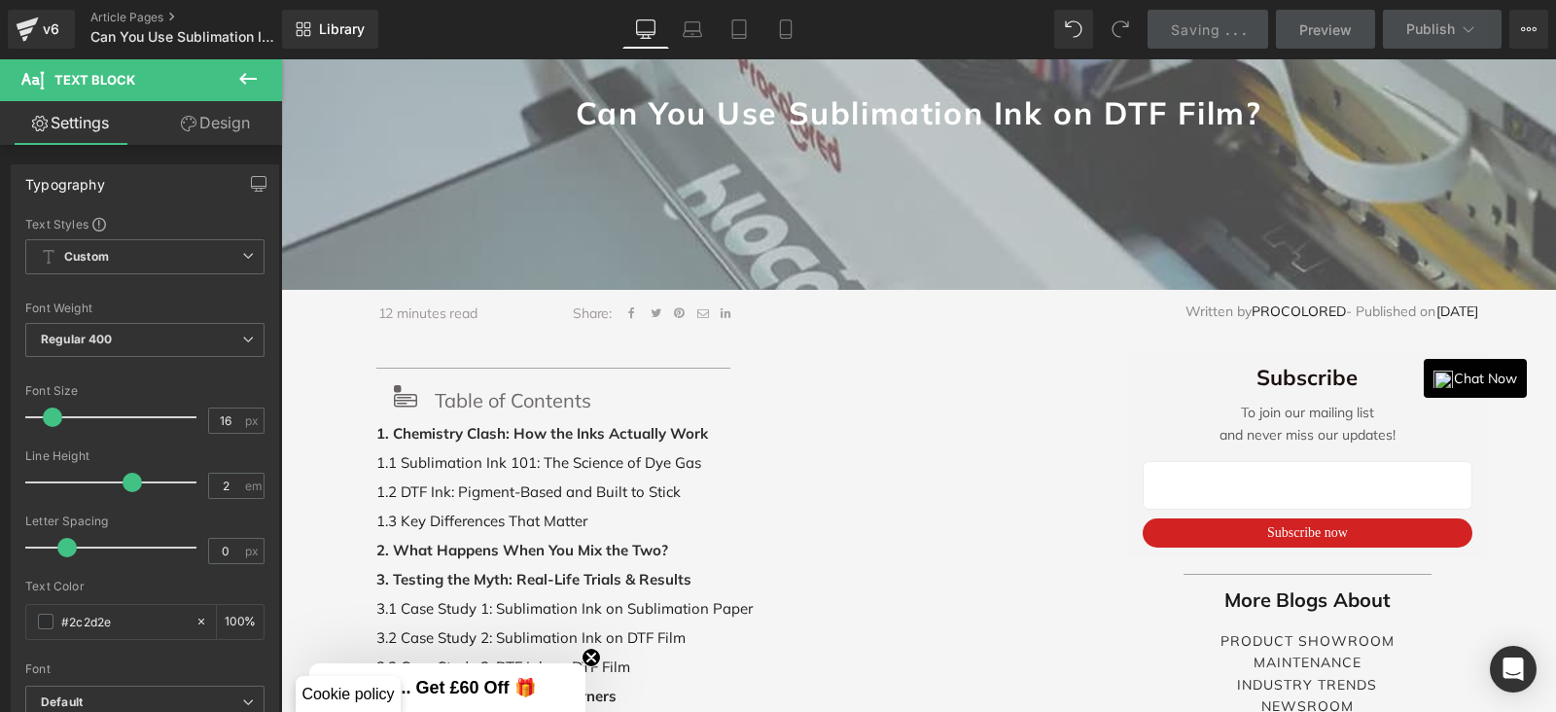
scroll to position [303, 0]
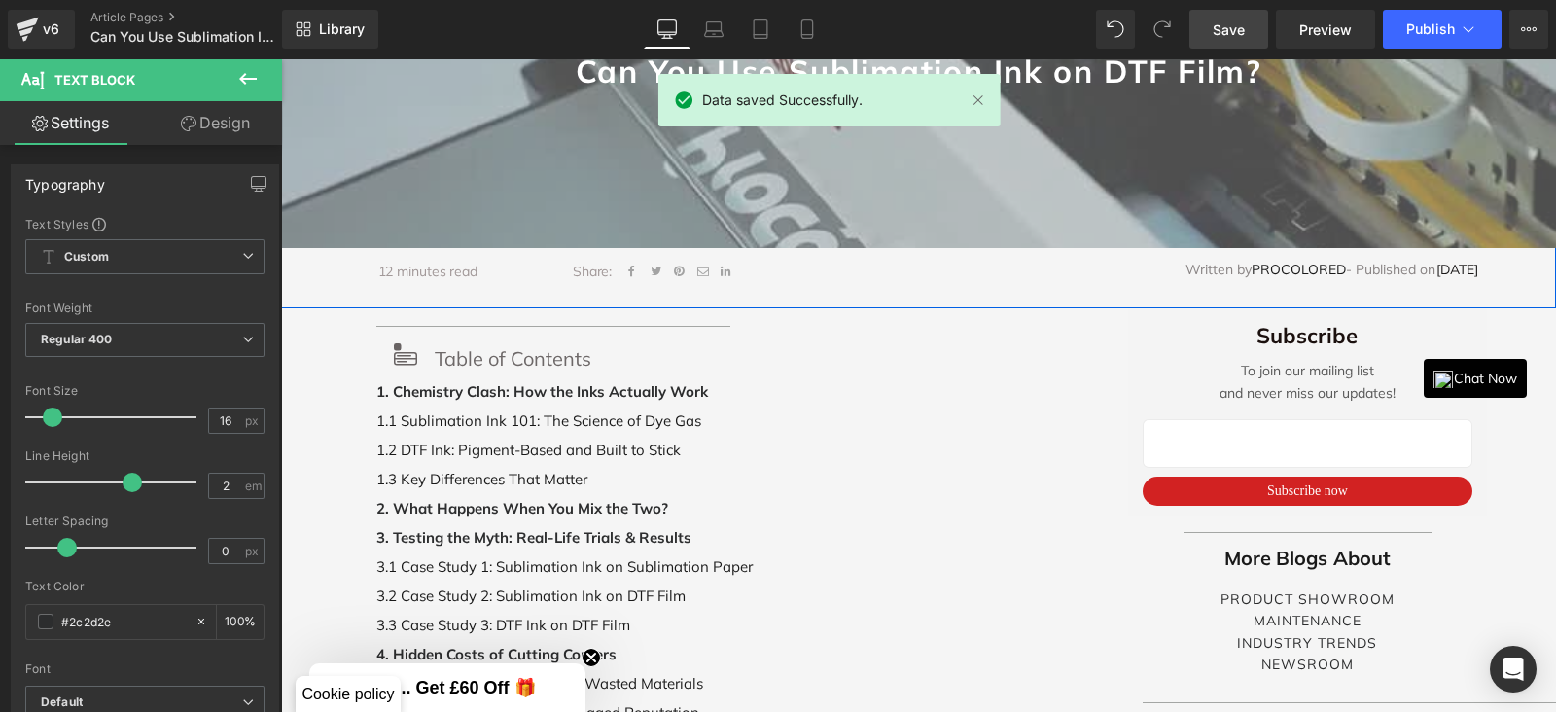
click at [1436, 268] on span "[DATE]" at bounding box center [1457, 270] width 42 height 18
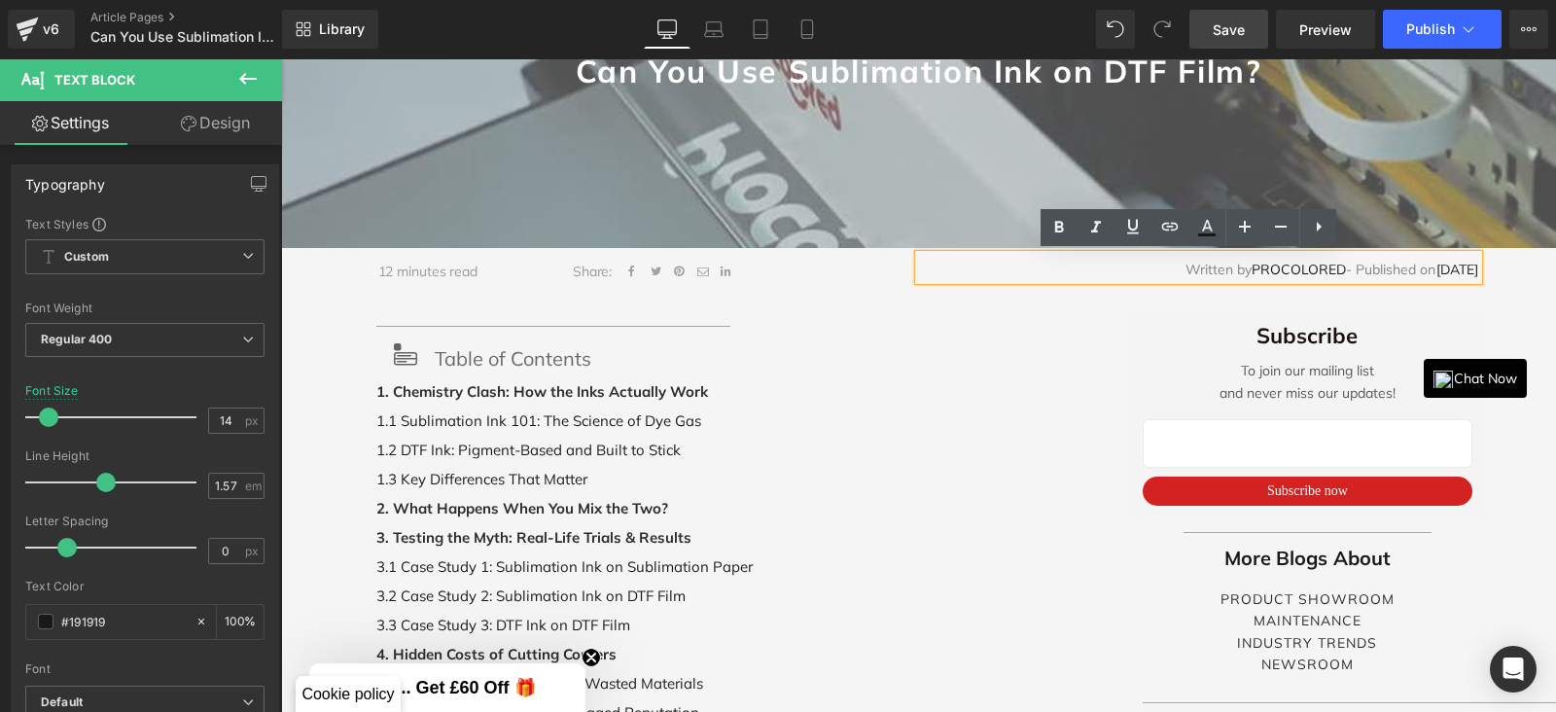
click at [1436, 271] on span "[DATE]" at bounding box center [1457, 270] width 42 height 18
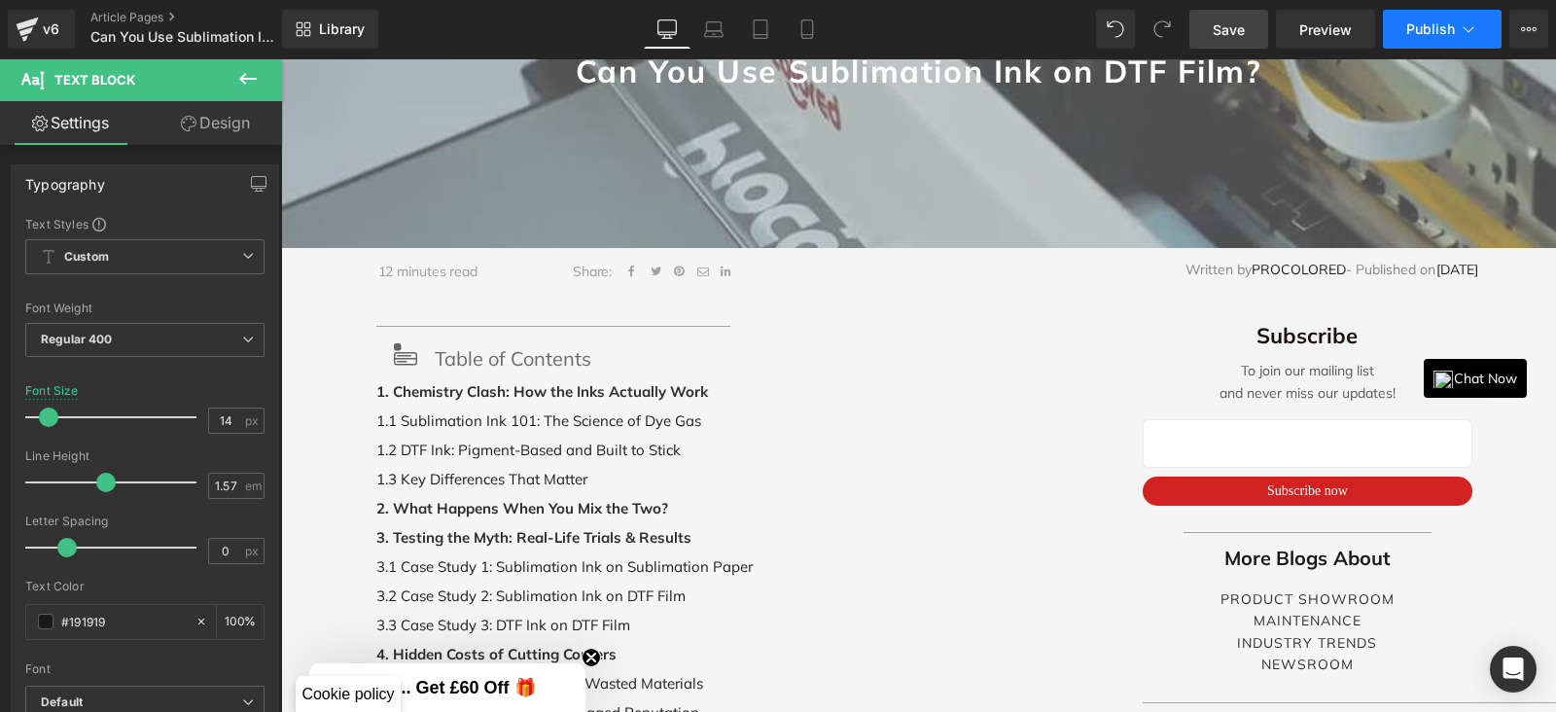
click at [1444, 21] on span "Publish" at bounding box center [1430, 29] width 49 height 16
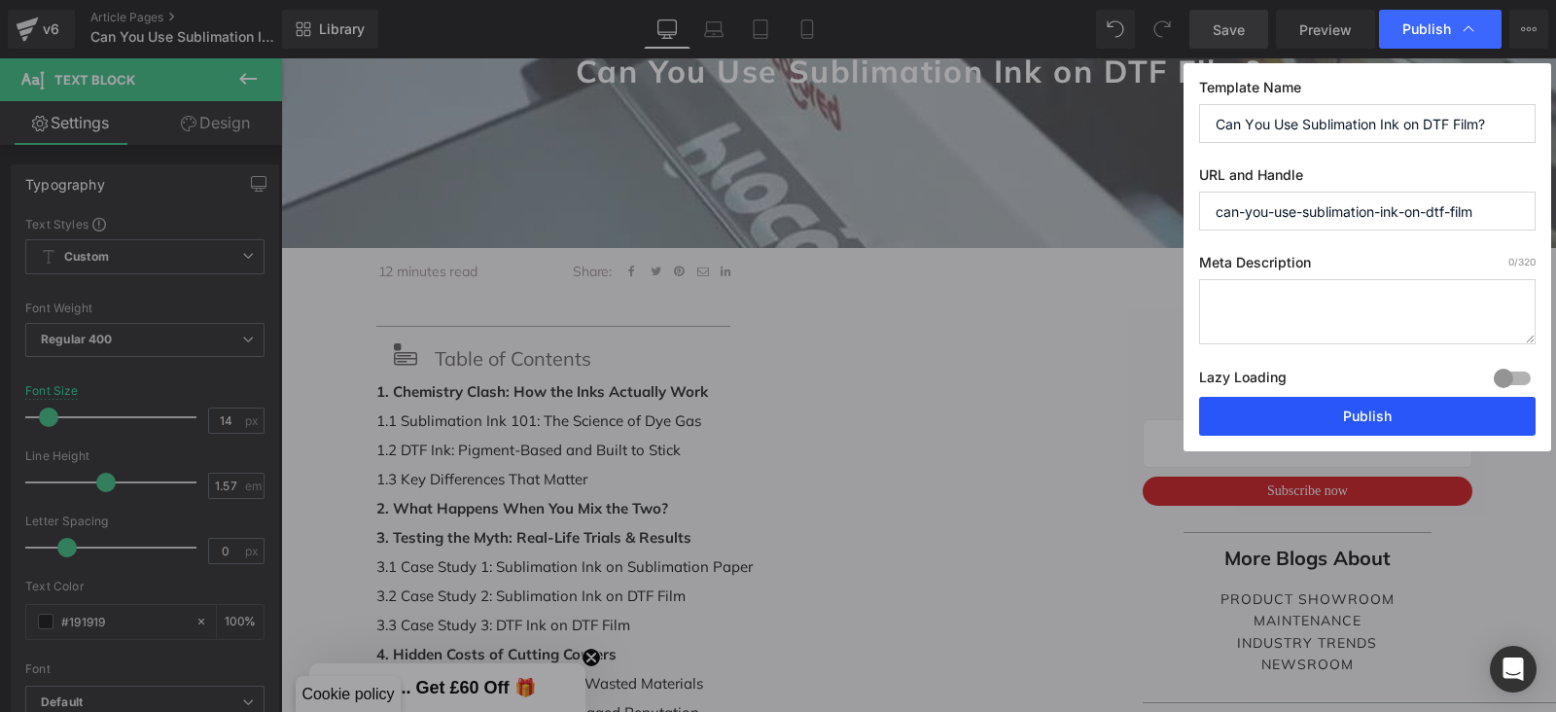
drag, startPoint x: 1273, startPoint y: 421, endPoint x: 472, endPoint y: 610, distance: 823.3
click at [1273, 421] on button "Publish" at bounding box center [1367, 416] width 336 height 39
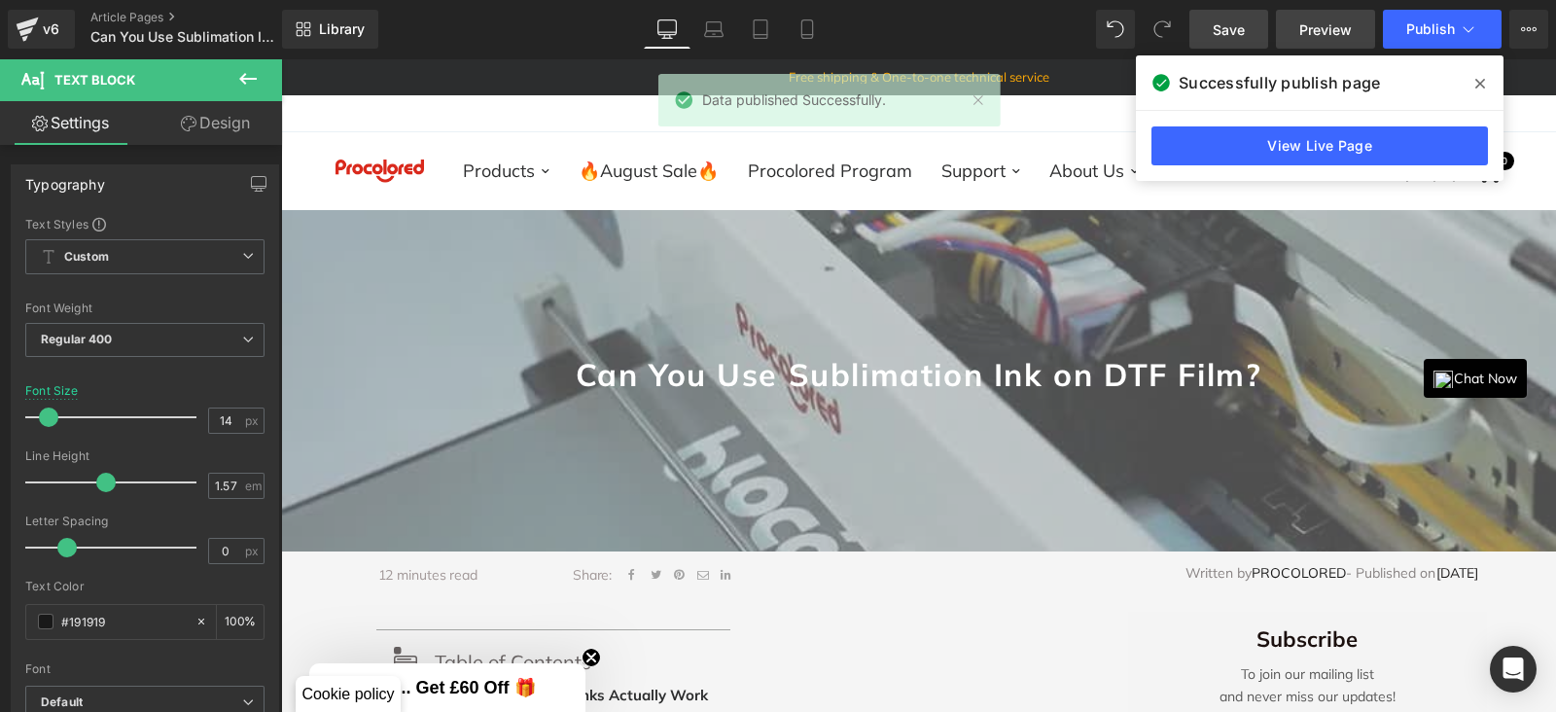
click at [1342, 31] on span "Preview" at bounding box center [1325, 29] width 53 height 20
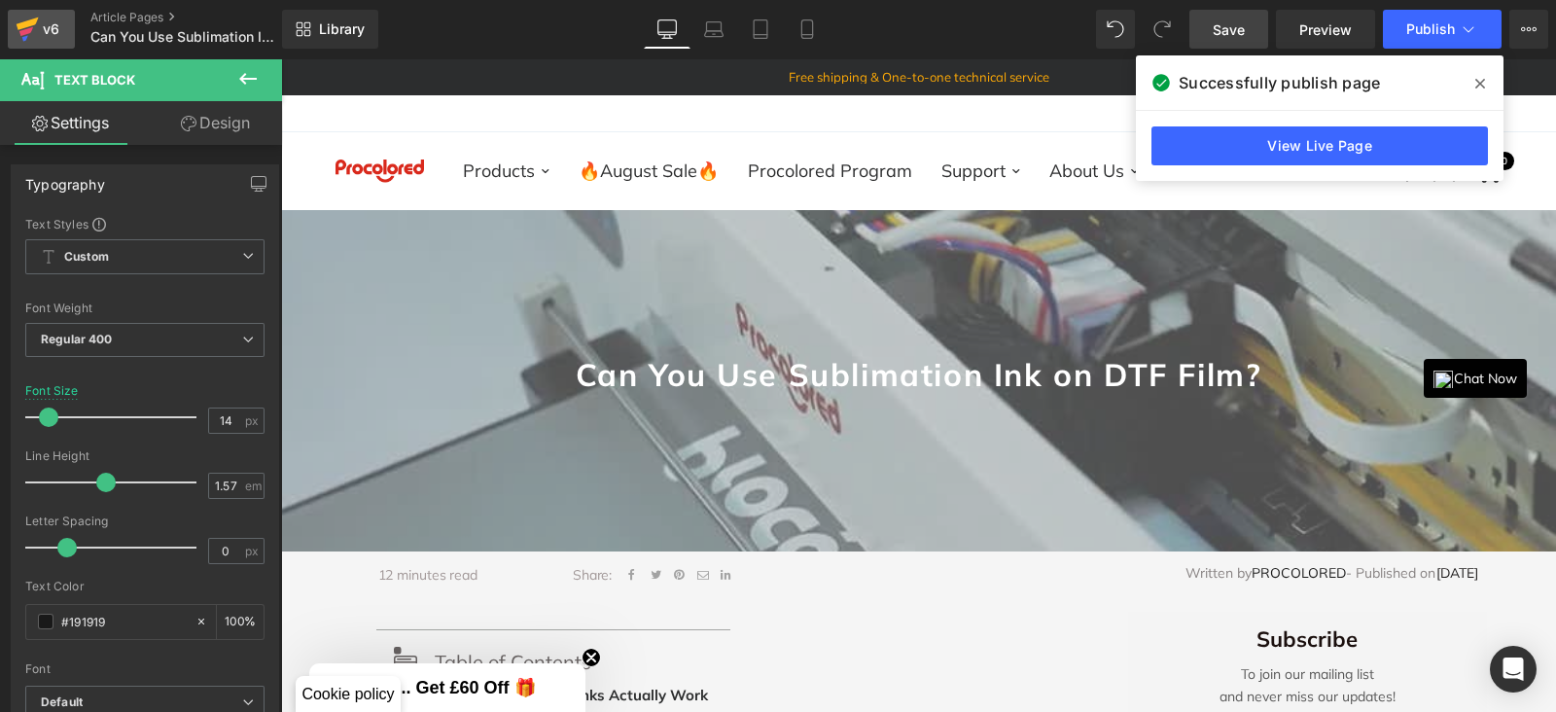
click at [31, 27] on icon at bounding box center [26, 31] width 14 height 9
